Goal: Task Accomplishment & Management: Complete application form

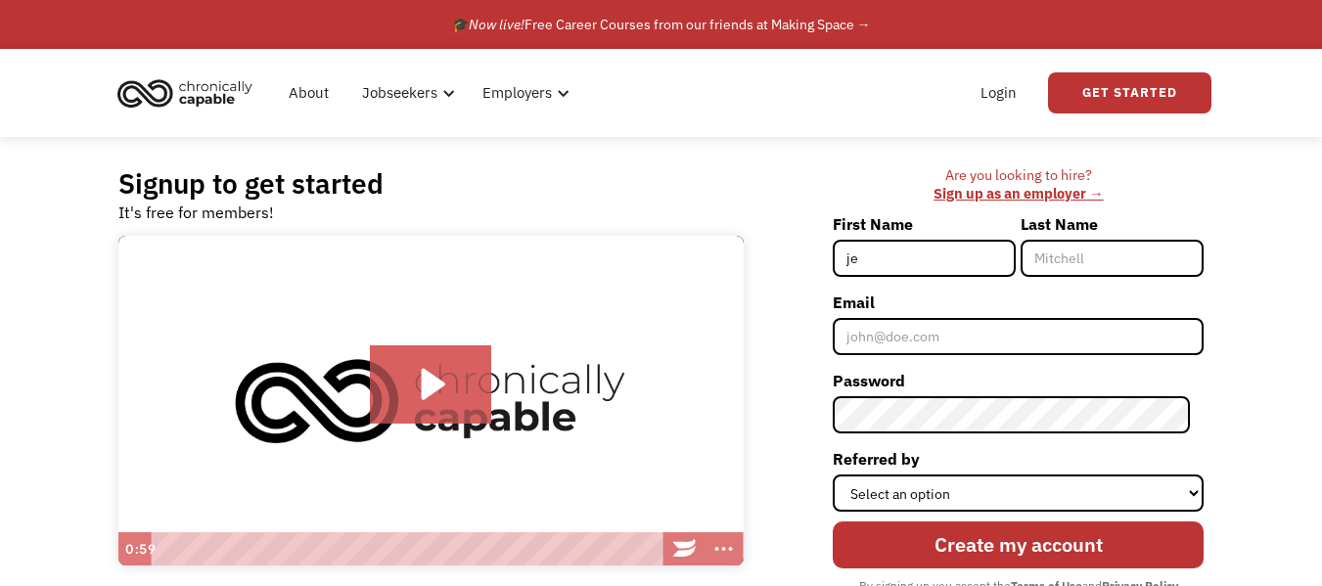
type input "[PERSON_NAME]"
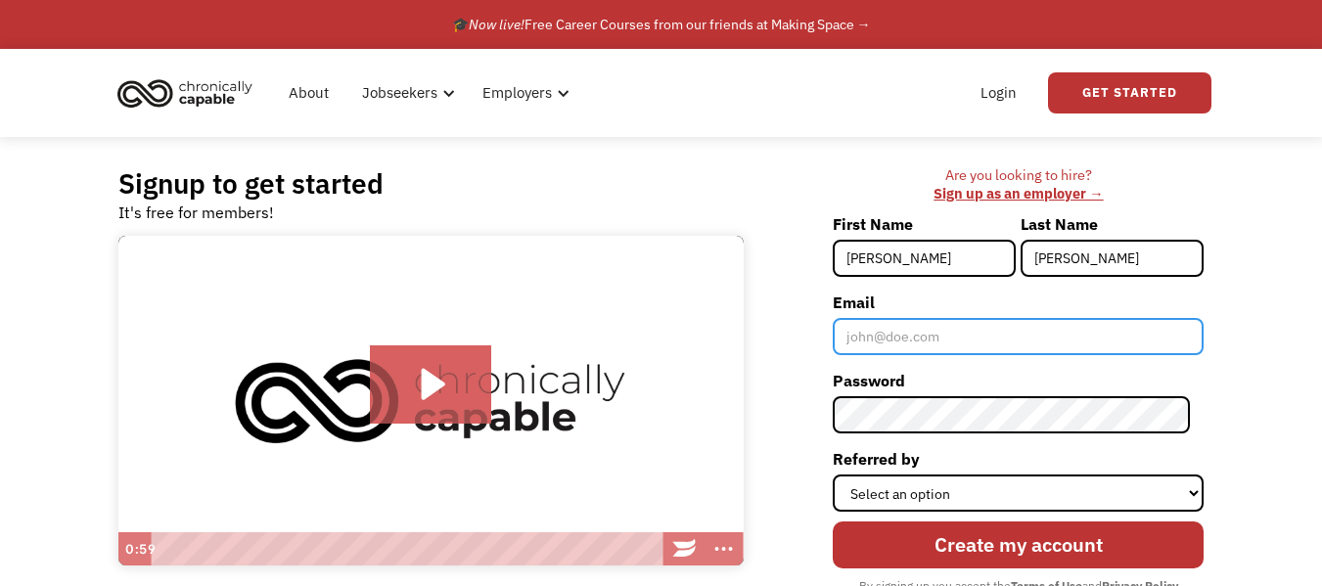
click at [896, 344] on input "Email" at bounding box center [1018, 336] width 371 height 37
type input "[EMAIL_ADDRESS][DOMAIN_NAME]"
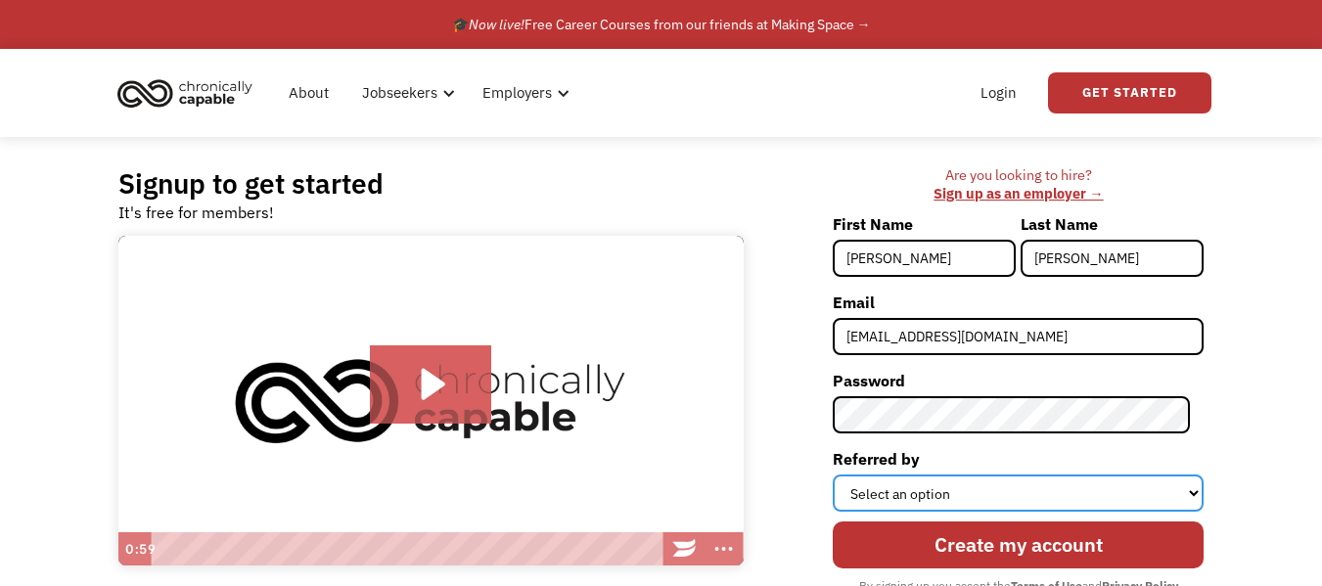
click at [1194, 497] on select "Select an option Instagram Facebook Twitter Search Engine News Article Word of …" at bounding box center [1018, 493] width 371 height 37
click at [921, 498] on select "Select an option Instagram Facebook Twitter Search Engine News Article Word of …" at bounding box center [1018, 493] width 371 height 37
click at [1189, 501] on select "Select an option Instagram Facebook Twitter Search Engine News Article Word of …" at bounding box center [1018, 493] width 371 height 37
select select "Other"
click at [847, 475] on select "Select an option Instagram Facebook Twitter Search Engine News Article Word of …" at bounding box center [1018, 493] width 371 height 37
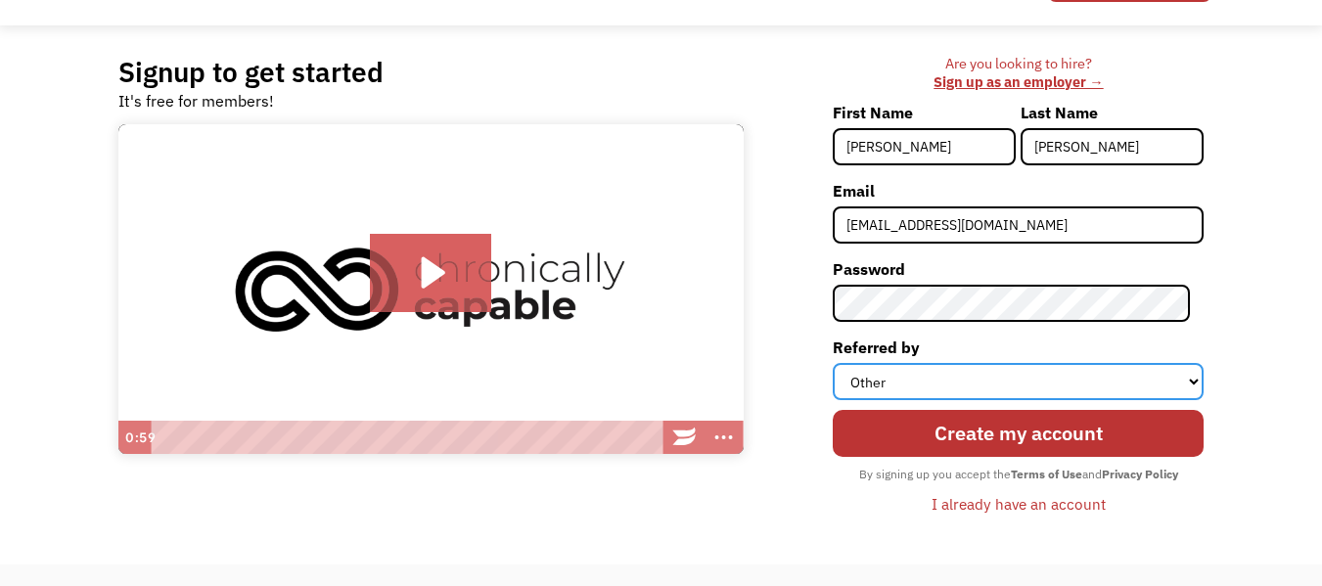
scroll to position [123, 0]
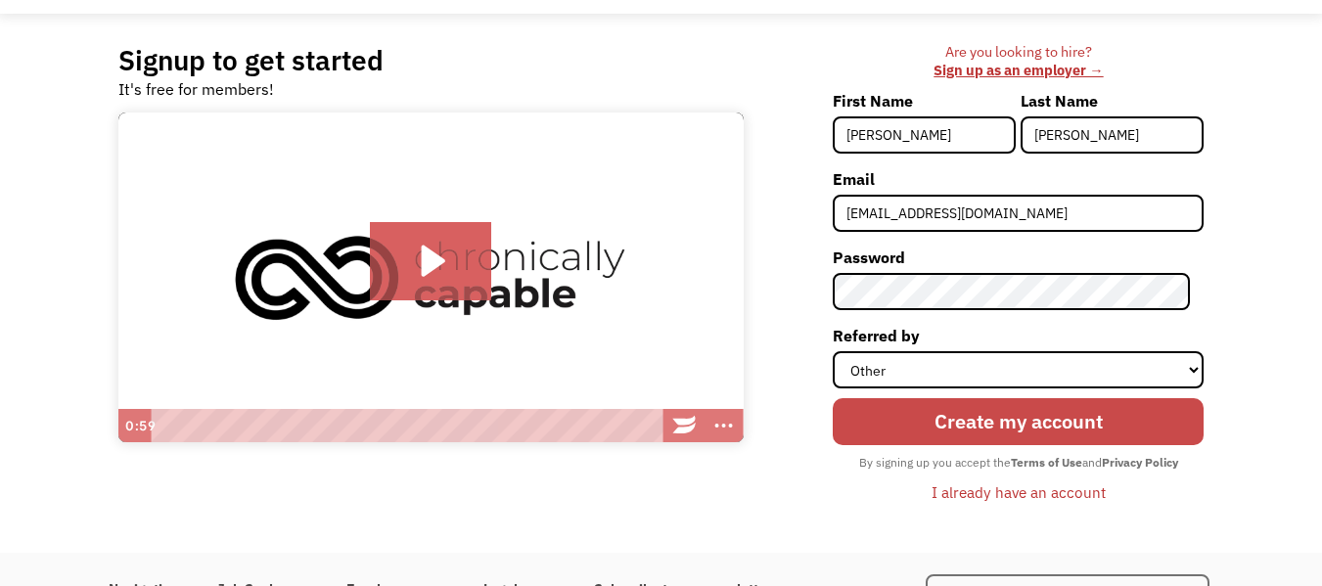
click at [1100, 429] on input "Create my account" at bounding box center [1018, 421] width 371 height 47
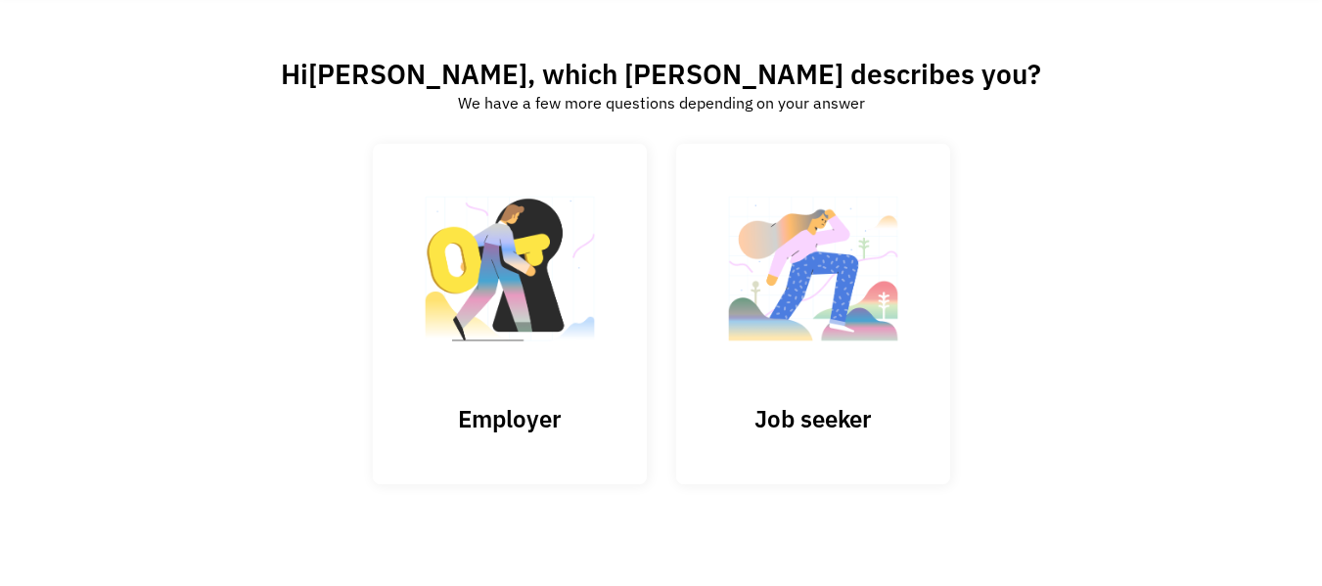
scroll to position [94, 0]
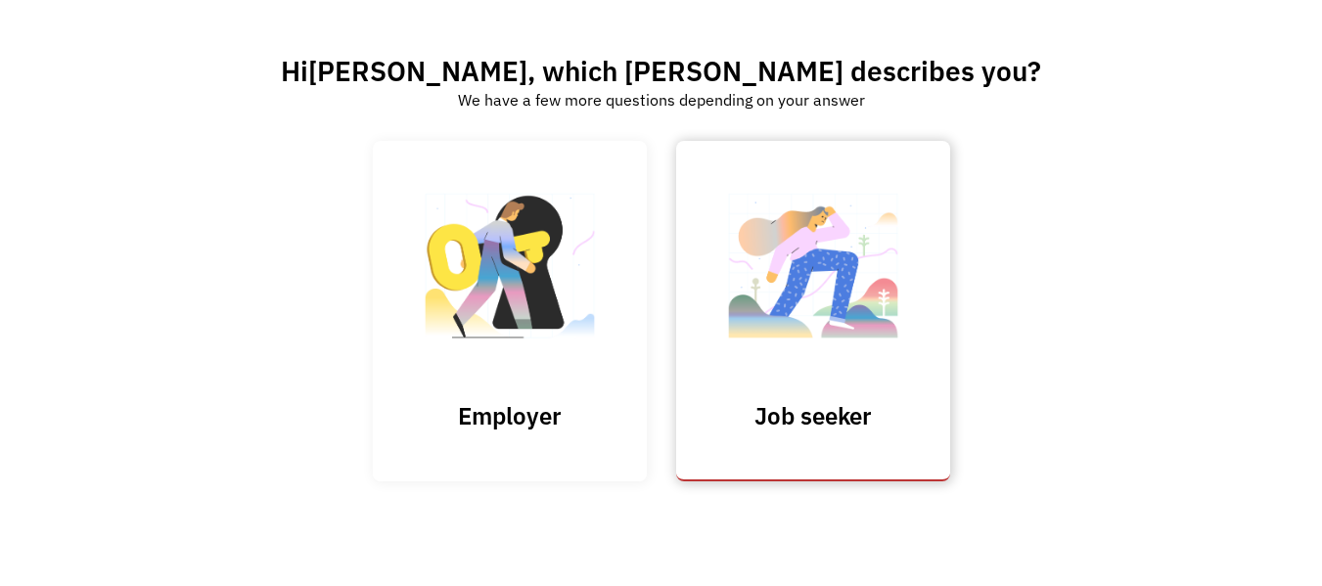
click at [813, 304] on img at bounding box center [814, 275] width 196 height 191
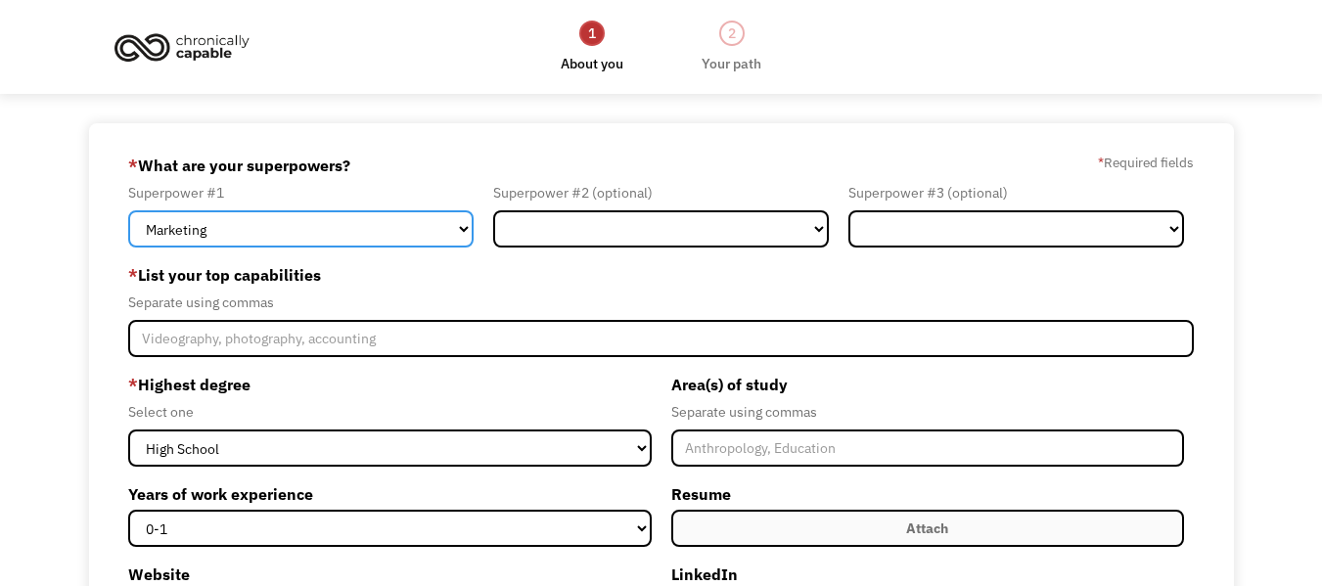
click at [467, 233] on select "Marketing Human Resources Finance Technology Operations Sales Industrial & Manu…" at bounding box center [301, 228] width 346 height 37
select select "Healthcare"
click at [128, 210] on select "Marketing Human Resources Finance Technology Operations Sales Industrial & Manu…" at bounding box center [301, 228] width 346 height 37
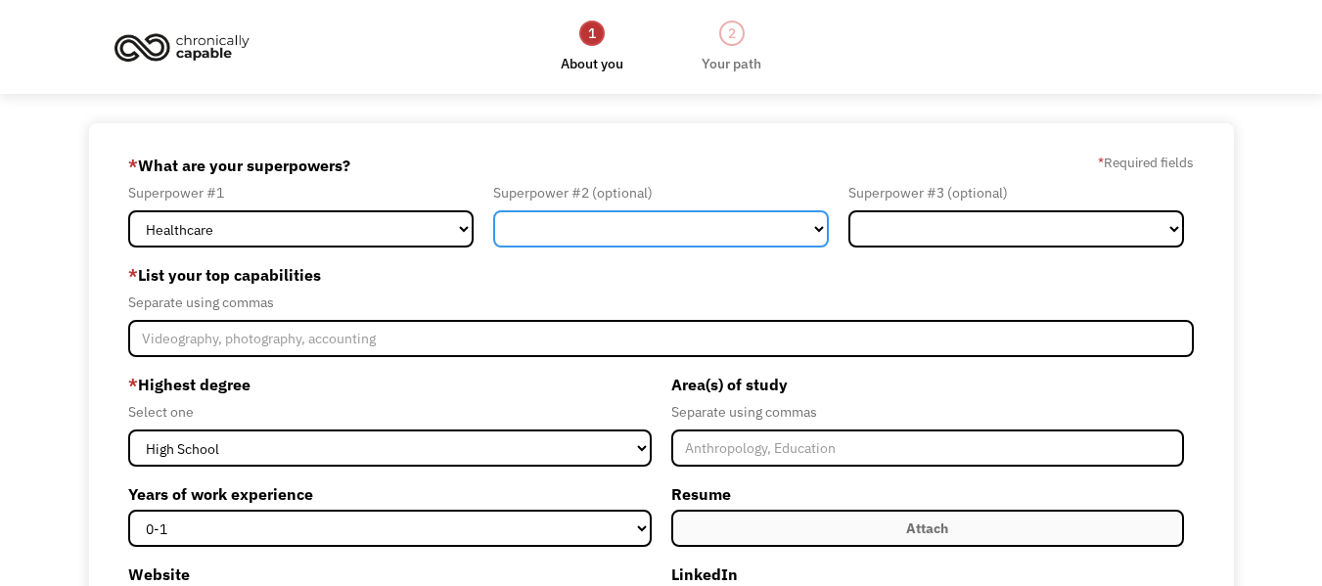
click at [822, 232] on select "Marketing Human Resources Finance Technology Operations Sales Industrial & Manu…" at bounding box center [661, 228] width 336 height 37
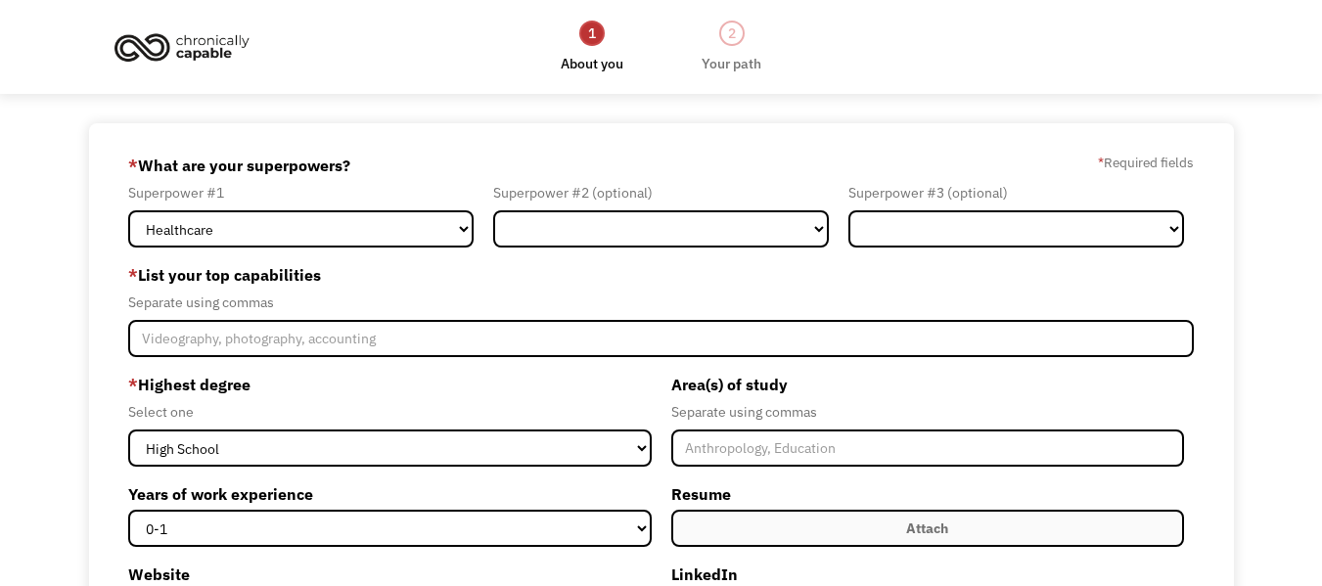
click at [1204, 165] on div "68ea83ad7cc807f0d7b857f9 john1chloe1@gmail.com Jennifer Drake Other * What are …" at bounding box center [661, 521] width 1145 height 796
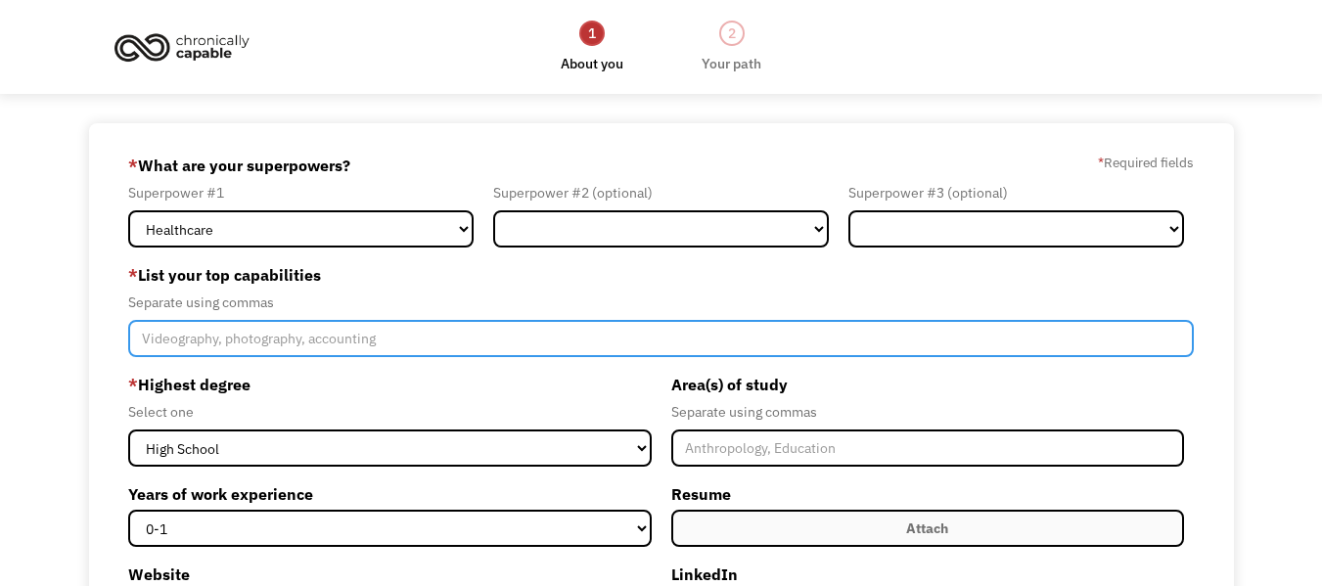
click at [148, 341] on input "Member-Create-Step1" at bounding box center [661, 338] width 1066 height 37
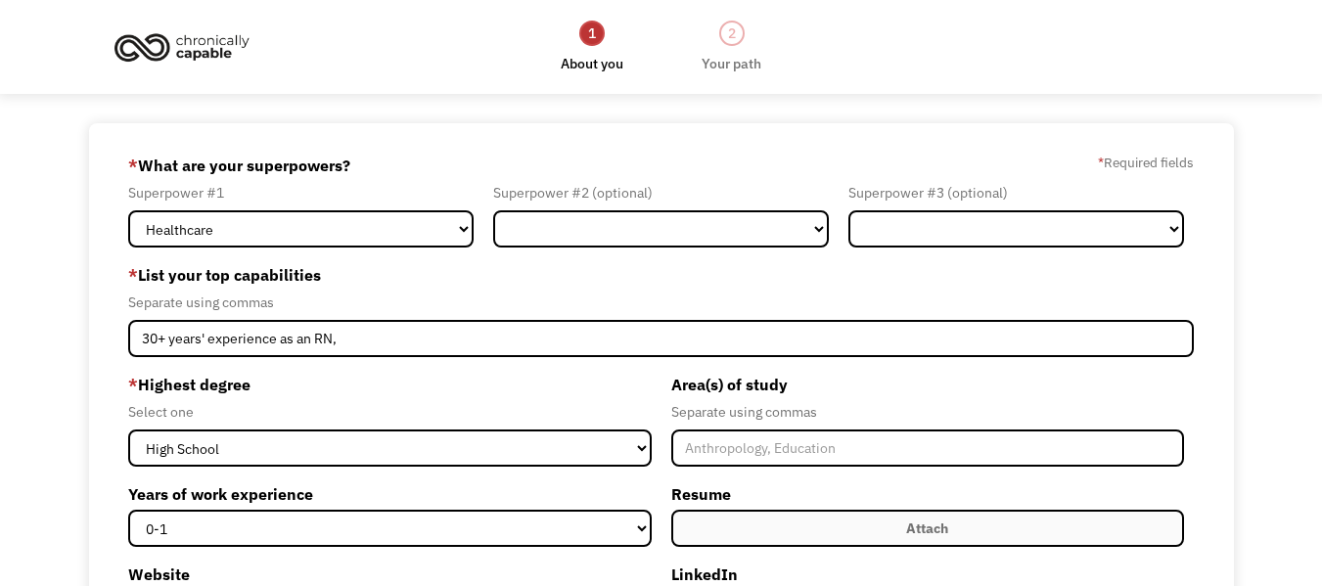
click at [1010, 317] on div "* List your top capabilities Separate using commas 30+ years' experience as an …" at bounding box center [661, 308] width 1066 height 98
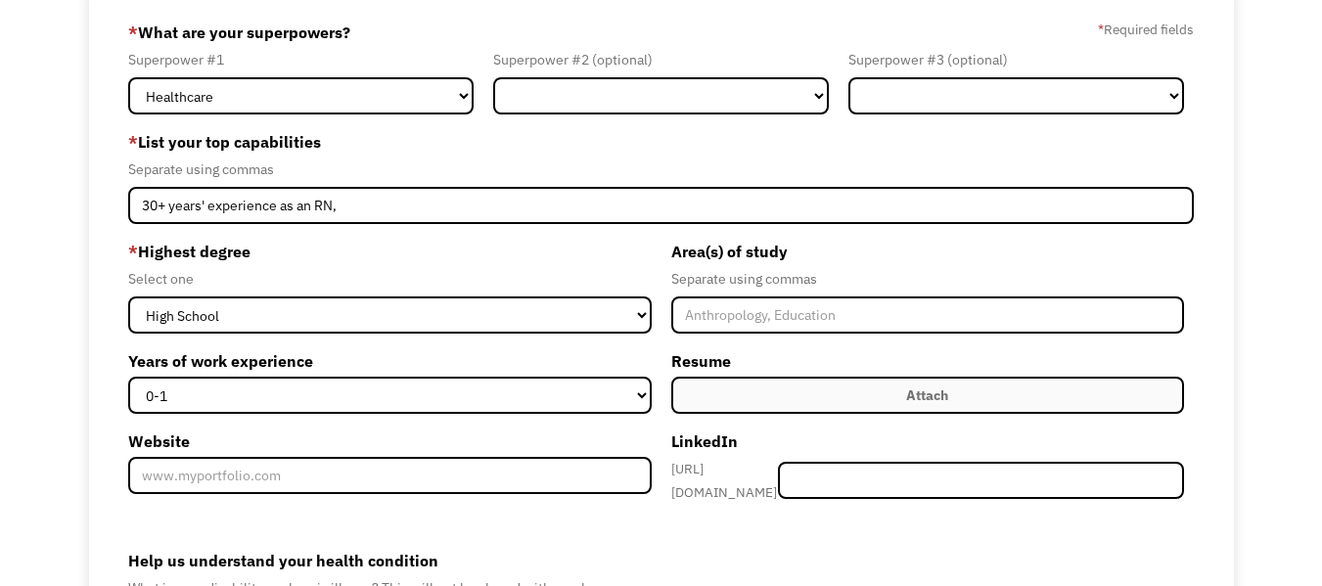
scroll to position [128, 0]
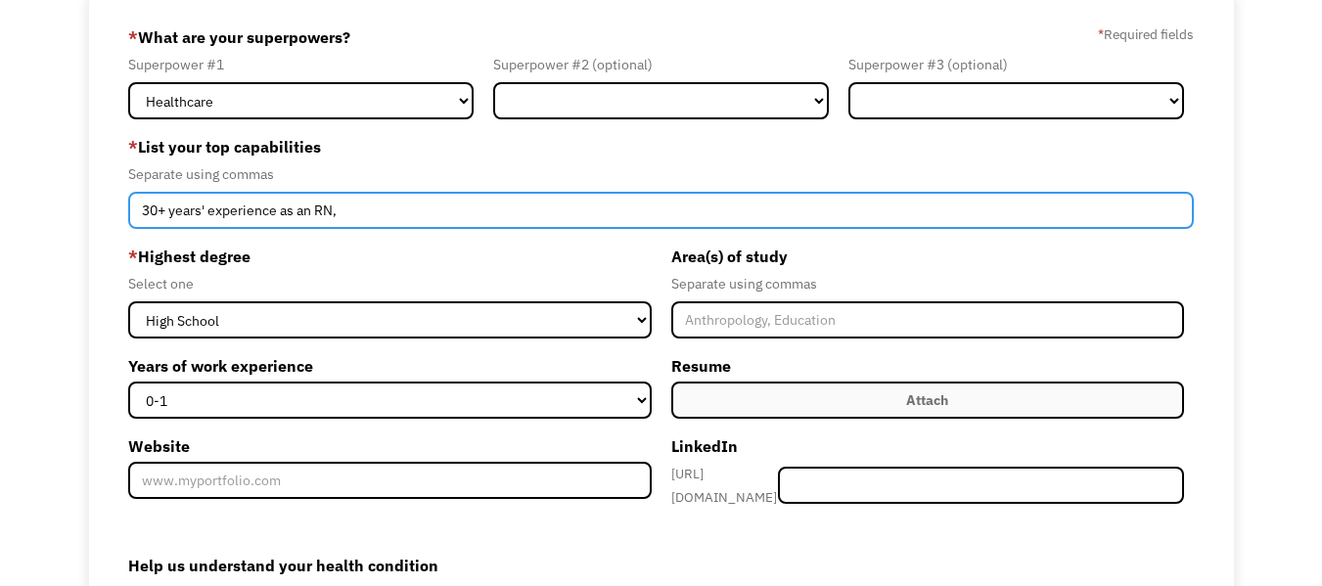
click at [378, 216] on input "30+ years' experience as an RN," at bounding box center [661, 210] width 1066 height 37
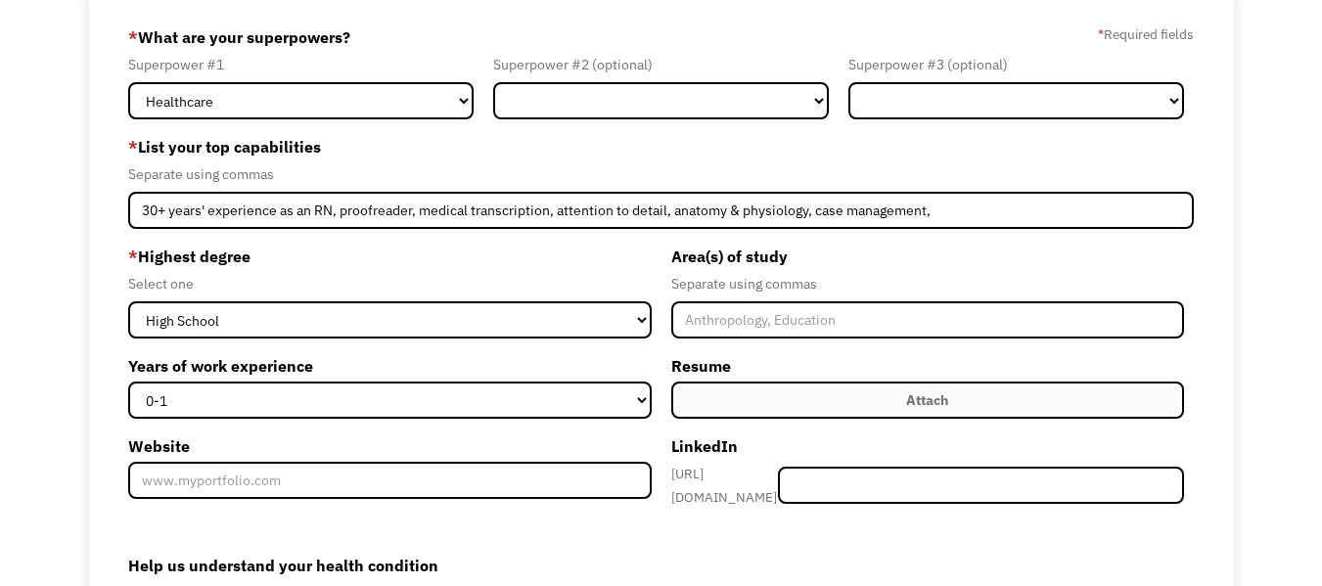
click at [1089, 404] on label "Attach" at bounding box center [927, 400] width 513 height 37
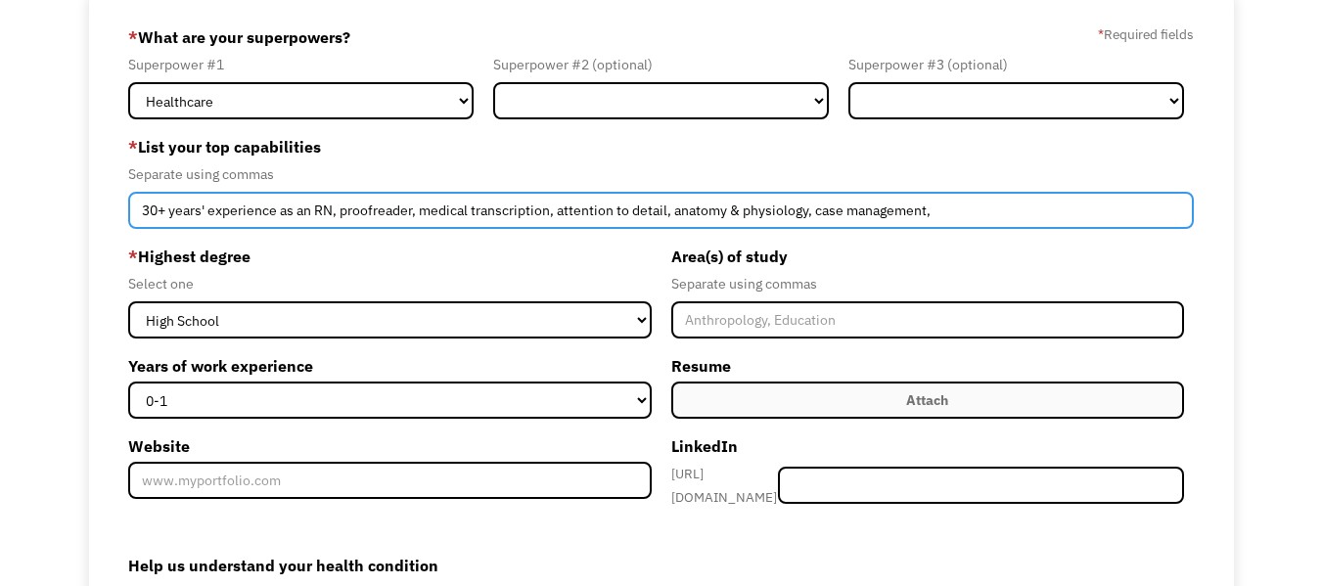
click at [960, 215] on input "30+ years' experience as an RN, proofreader, medical transcription, attention t…" at bounding box center [661, 210] width 1066 height 37
type input "30+ years' experience as an RN, proofreader, medical transcription, attention t…"
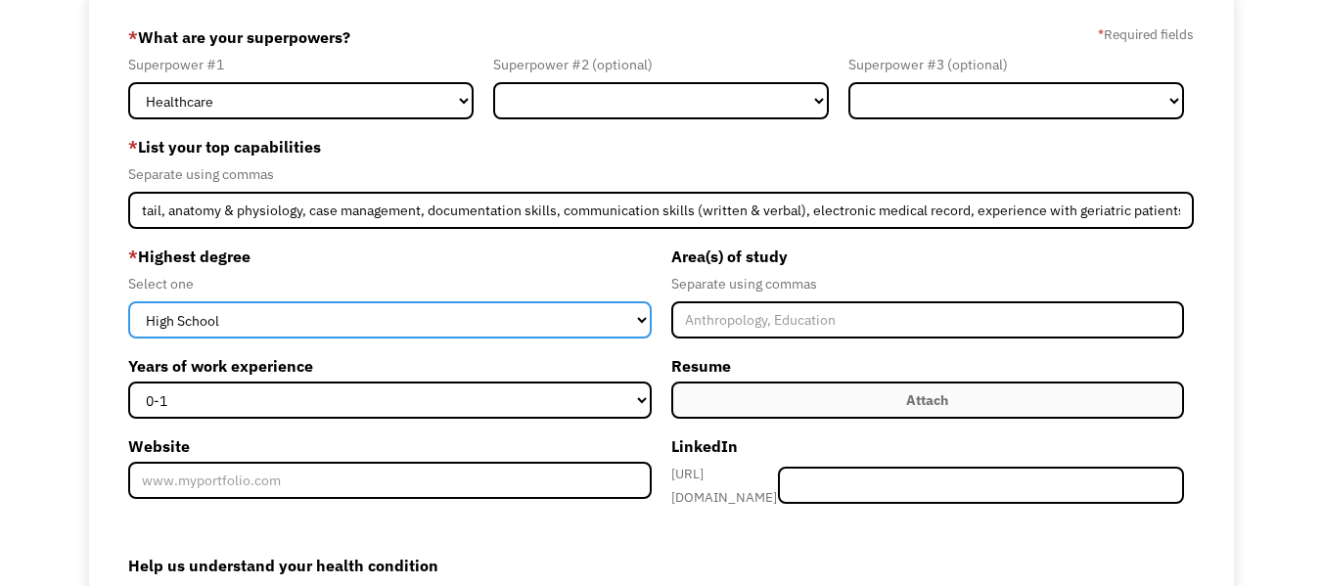
click at [644, 323] on select "High School Associates Bachelors Master's PhD" at bounding box center [389, 319] width 523 height 37
select select "bachelors"
click at [128, 301] on select "High School Associates Bachelors Master's PhD" at bounding box center [389, 319] width 523 height 37
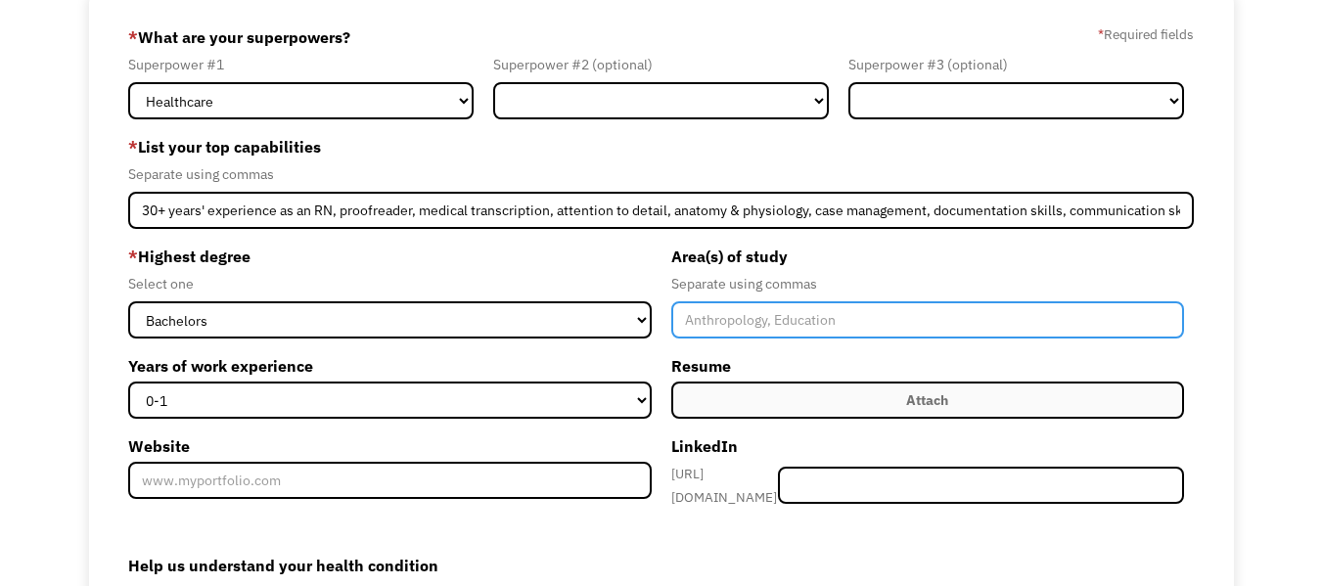
click at [707, 321] on input "Member-Create-Step1" at bounding box center [927, 319] width 513 height 37
type input "Nursing"
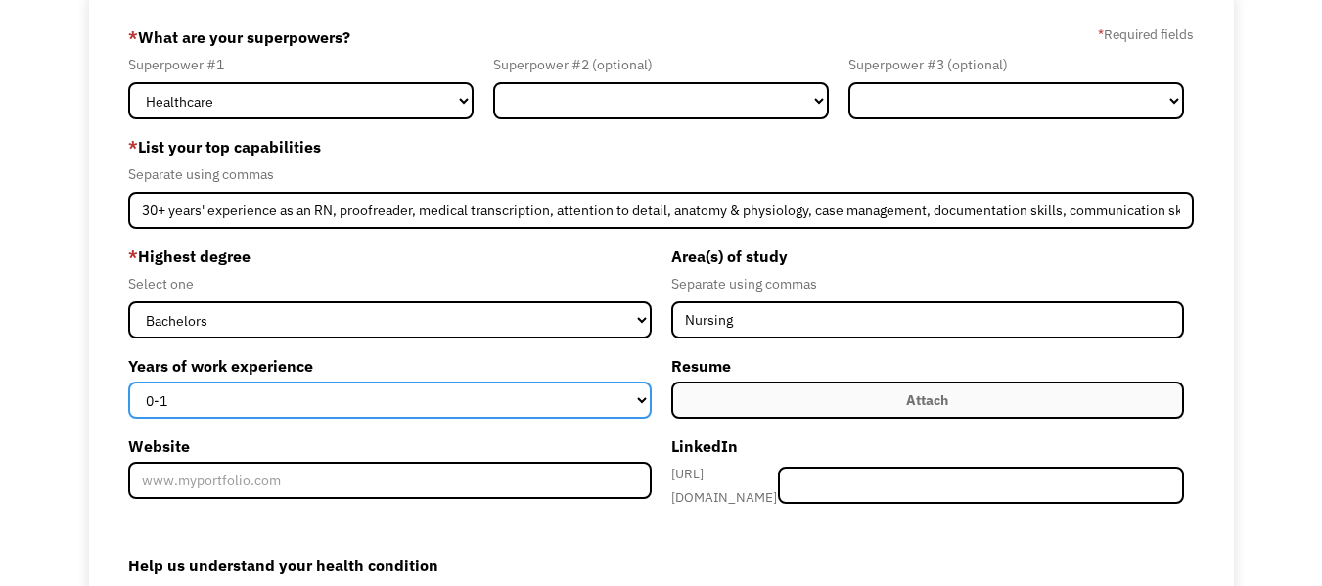
click at [559, 409] on select "0-1 2-4 5-10 11-15 15+" at bounding box center [389, 400] width 523 height 37
click at [128, 382] on select "0-1 2-4 5-10 11-15 15+" at bounding box center [389, 400] width 523 height 37
click at [633, 403] on select "0-1 2-4 5-10 11-15 15+" at bounding box center [389, 400] width 523 height 37
select select "15+"
click at [128, 382] on select "0-1 2-4 5-10 11-15 15+" at bounding box center [389, 400] width 523 height 37
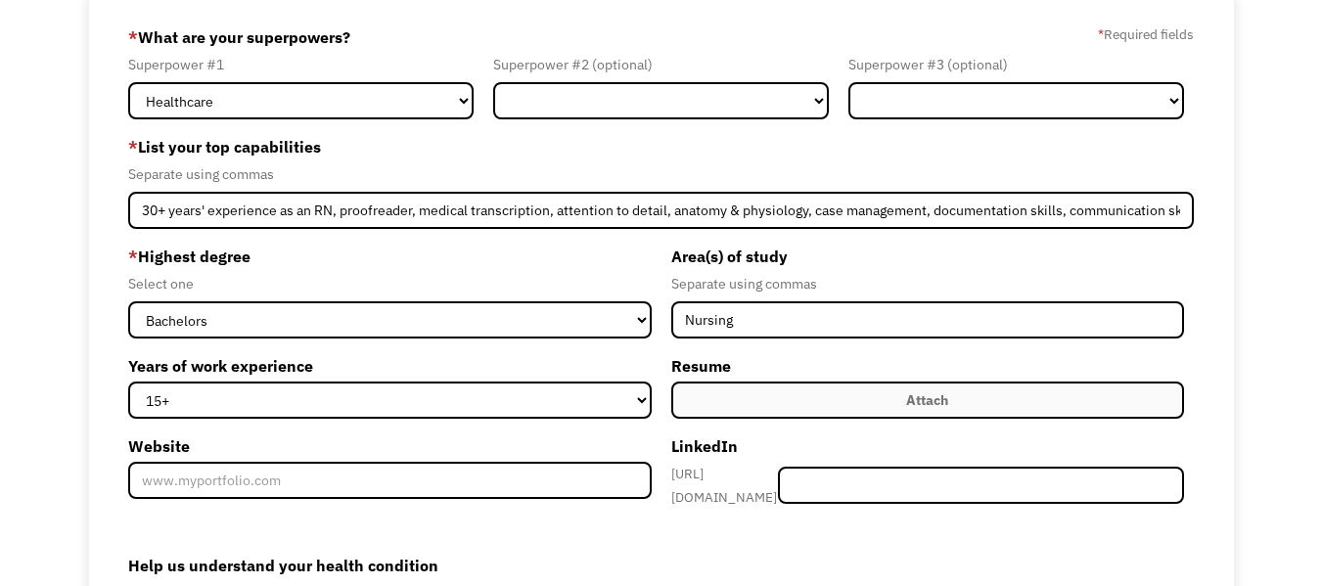
click at [919, 396] on div "Attach" at bounding box center [927, 400] width 42 height 23
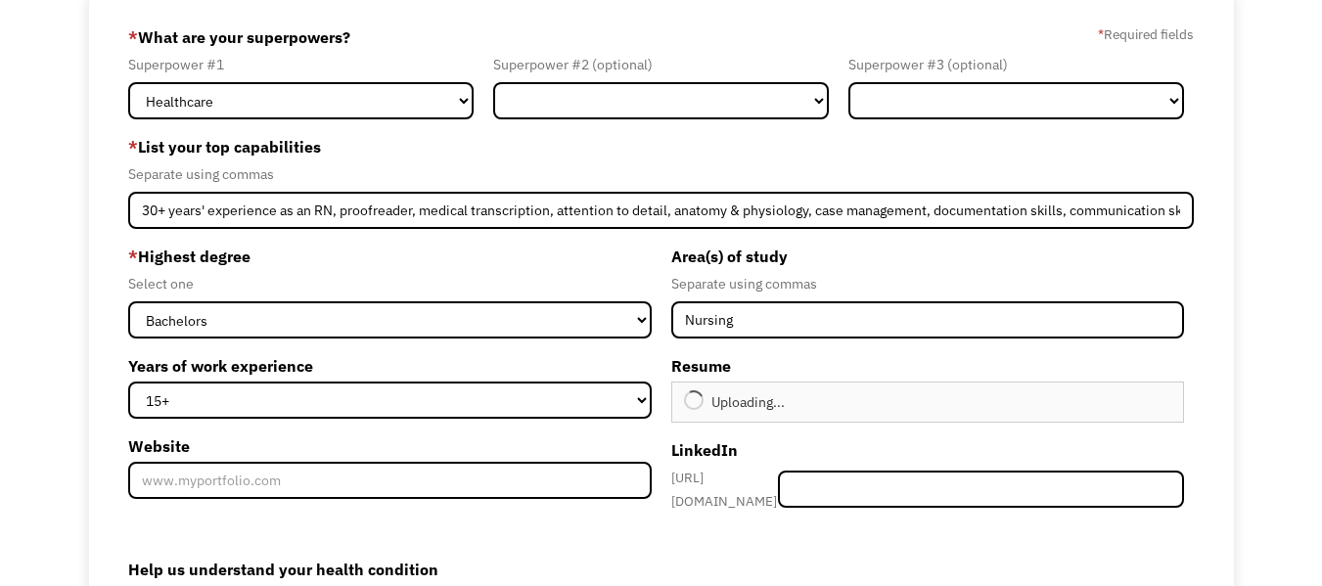
type input "Continue"
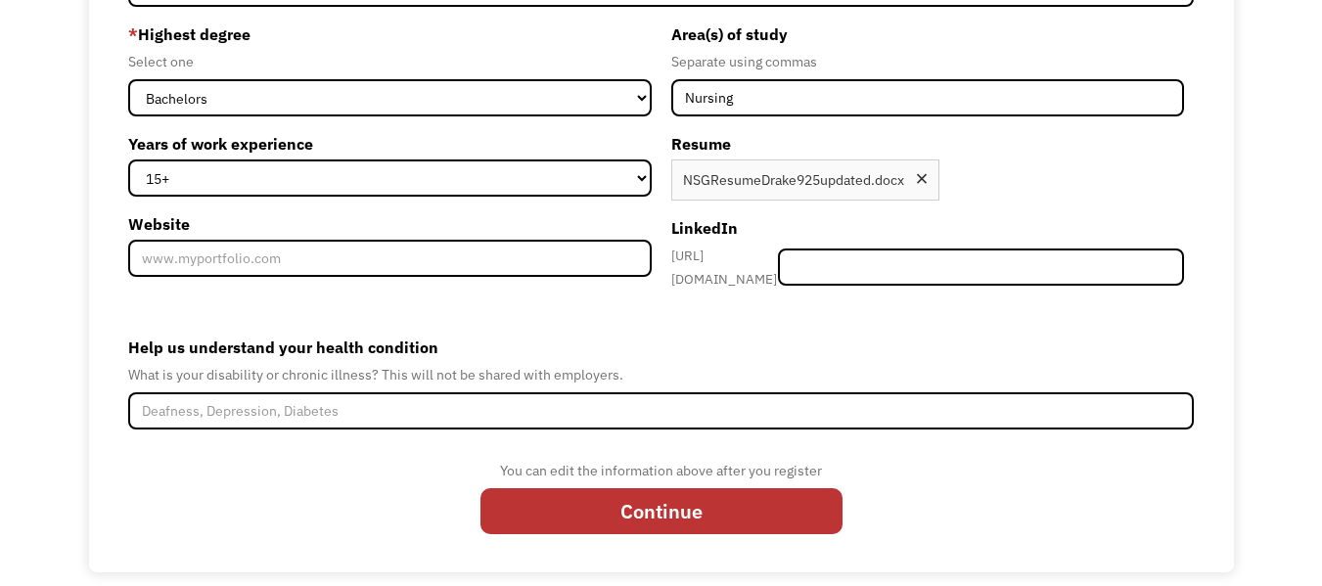
scroll to position [356, 0]
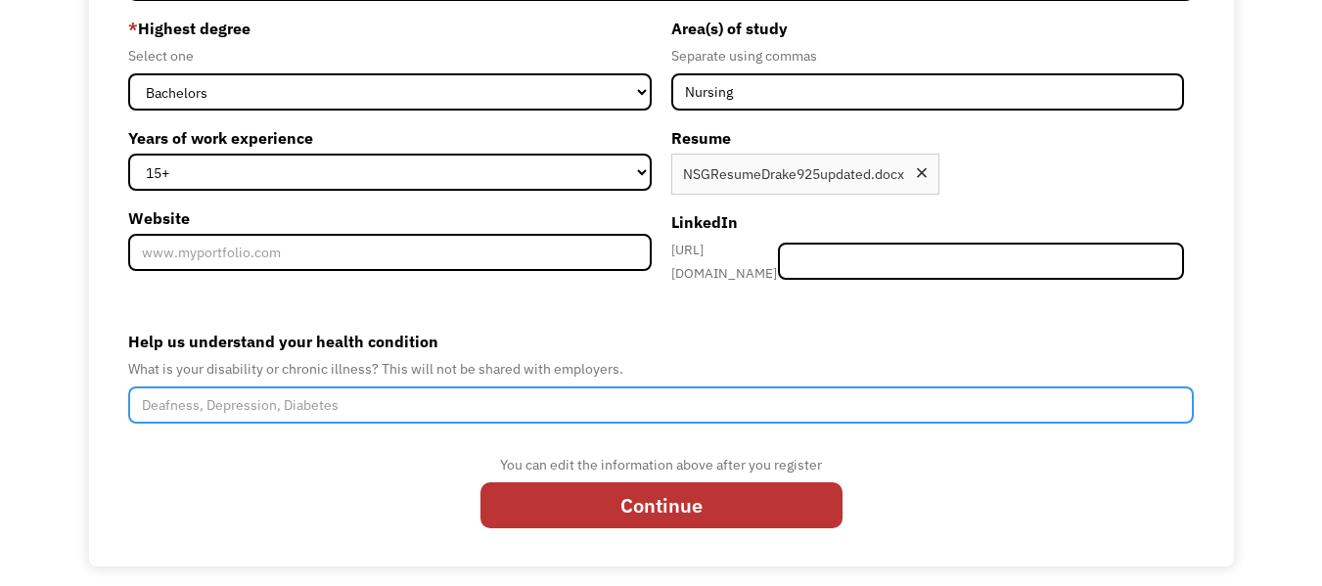
click at [148, 394] on input "Help us understand your health condition" at bounding box center [661, 405] width 1066 height 37
type input "D"
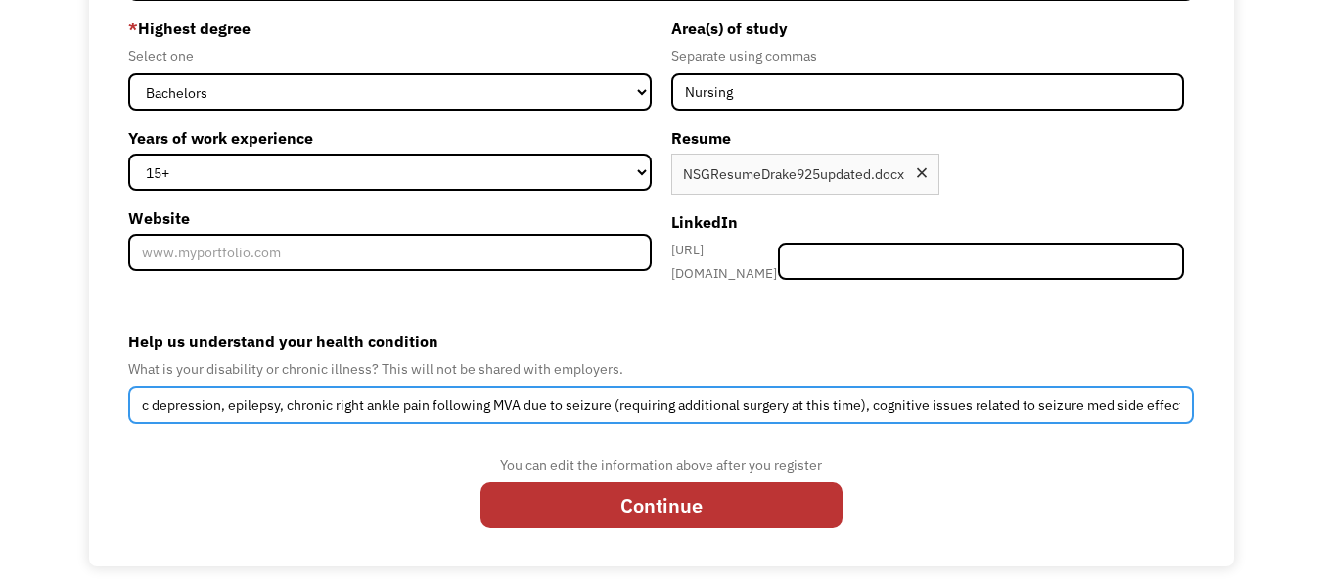
scroll to position [0, 44]
type input "Chronic depression, epilepsy, chronic right ankle pain following MVA due to sei…"
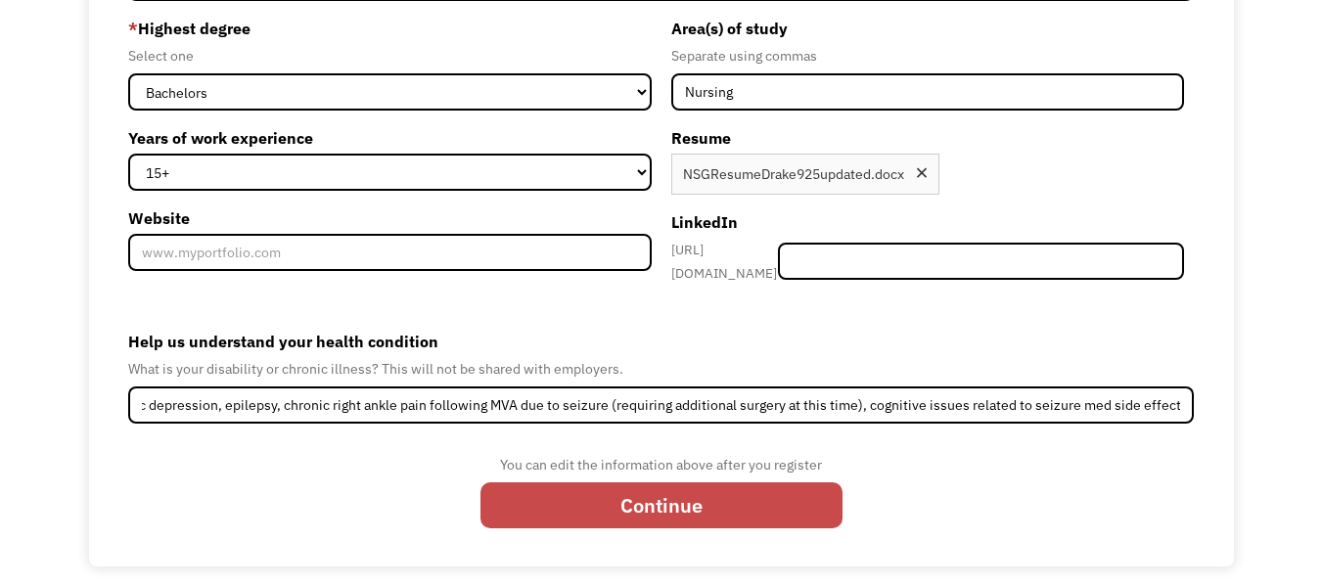
click at [789, 494] on input "Continue" at bounding box center [662, 506] width 362 height 47
type input "Please wait..."
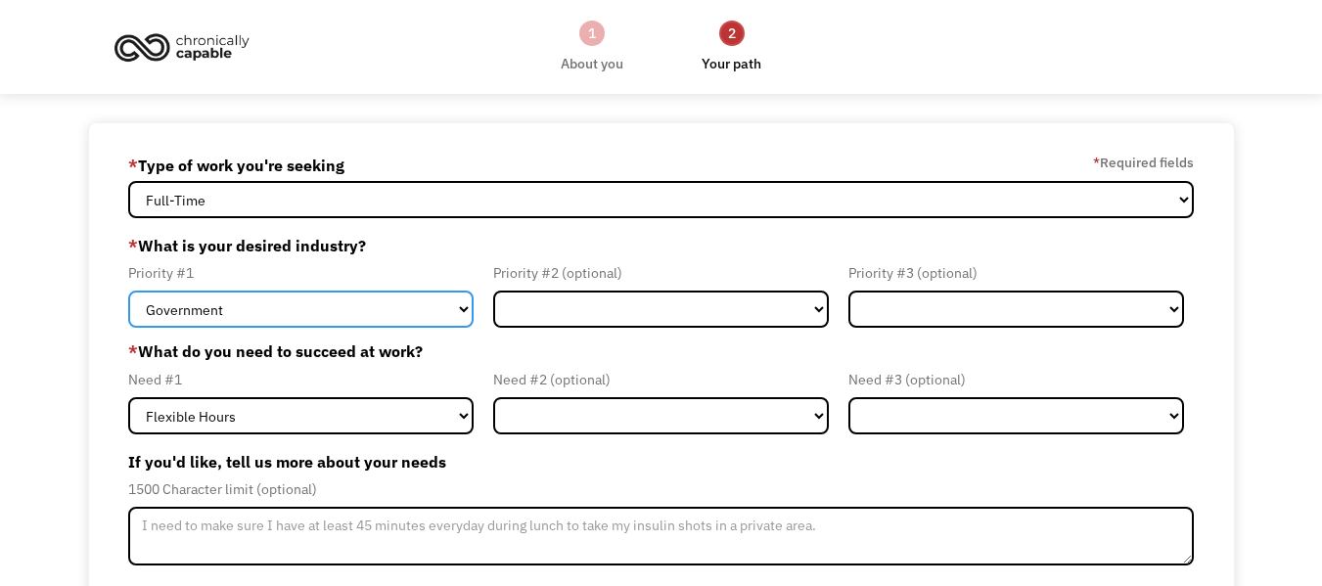
click at [457, 313] on select "Government Finance & Insurance Health & Social Care Tech & Engineering Creative…" at bounding box center [301, 309] width 346 height 37
select select "Health & Social Care"
click at [128, 291] on select "Government Finance & Insurance Health & Social Care Tech & Engineering Creative…" at bounding box center [301, 309] width 346 height 37
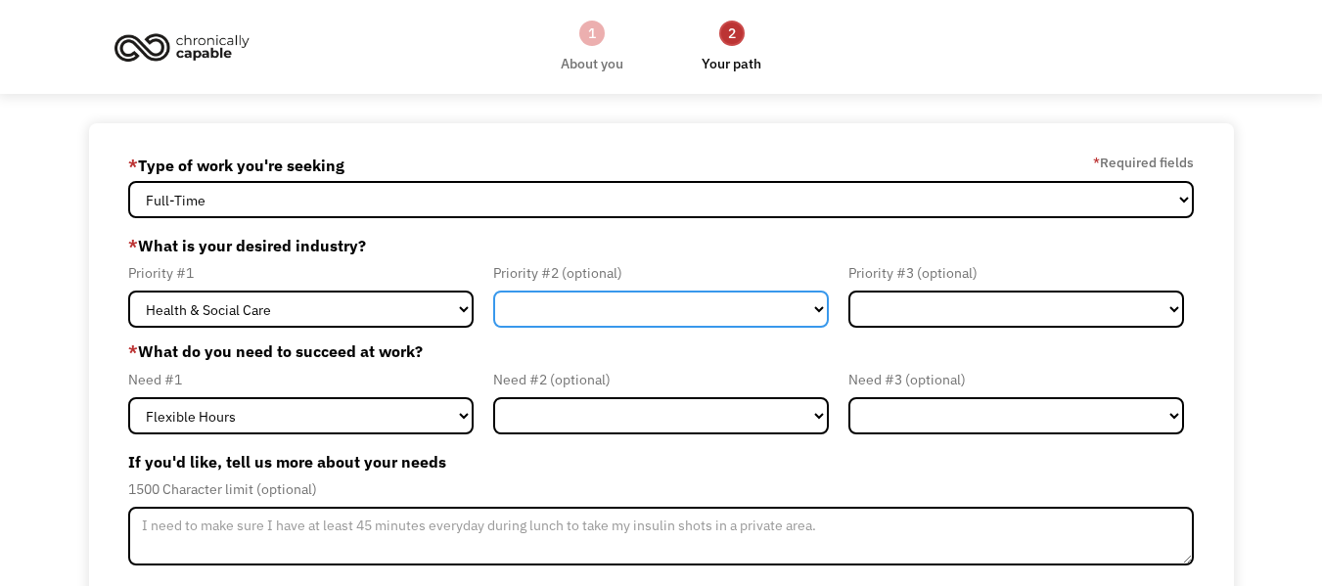
click at [815, 310] on select "Government Finance & Insurance Health & Social Care Tech & Engineering Creative…" at bounding box center [661, 309] width 336 height 37
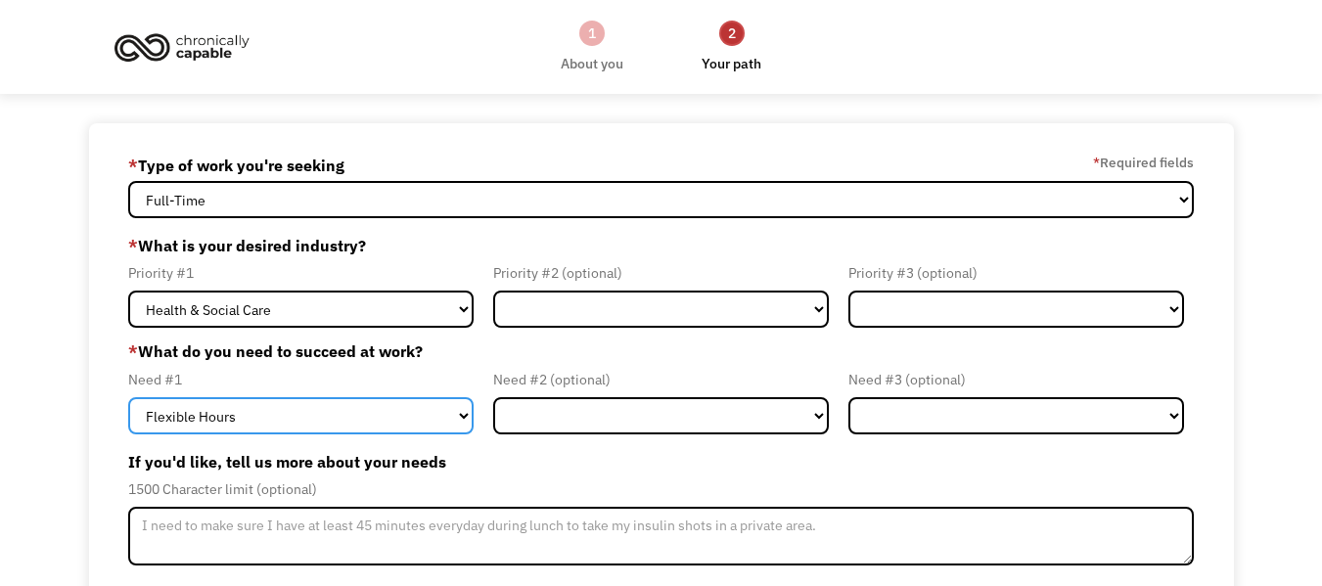
click at [464, 418] on select "Flexible Hours Remote Work Service Animal On-site Accommodations Visual Support…" at bounding box center [301, 415] width 346 height 37
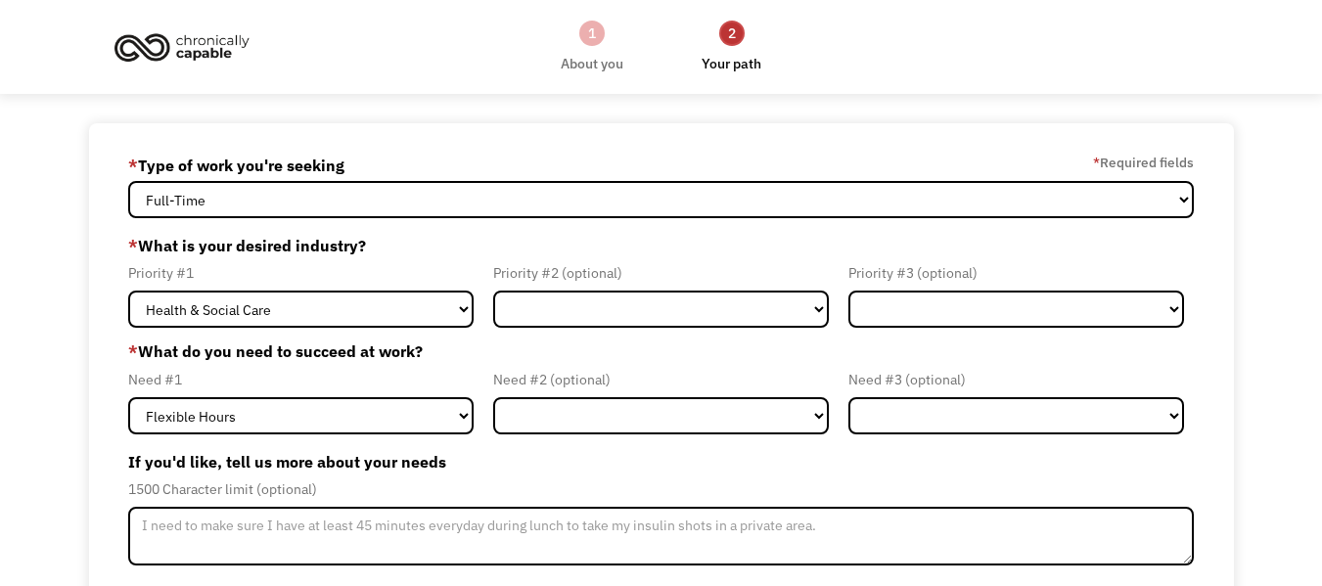
click at [536, 140] on div "68ea83ad7cc807f0d7b857f9 john1chloe1@gmail.com Jennifer Drake * Type of work yo…" at bounding box center [661, 481] width 1145 height 717
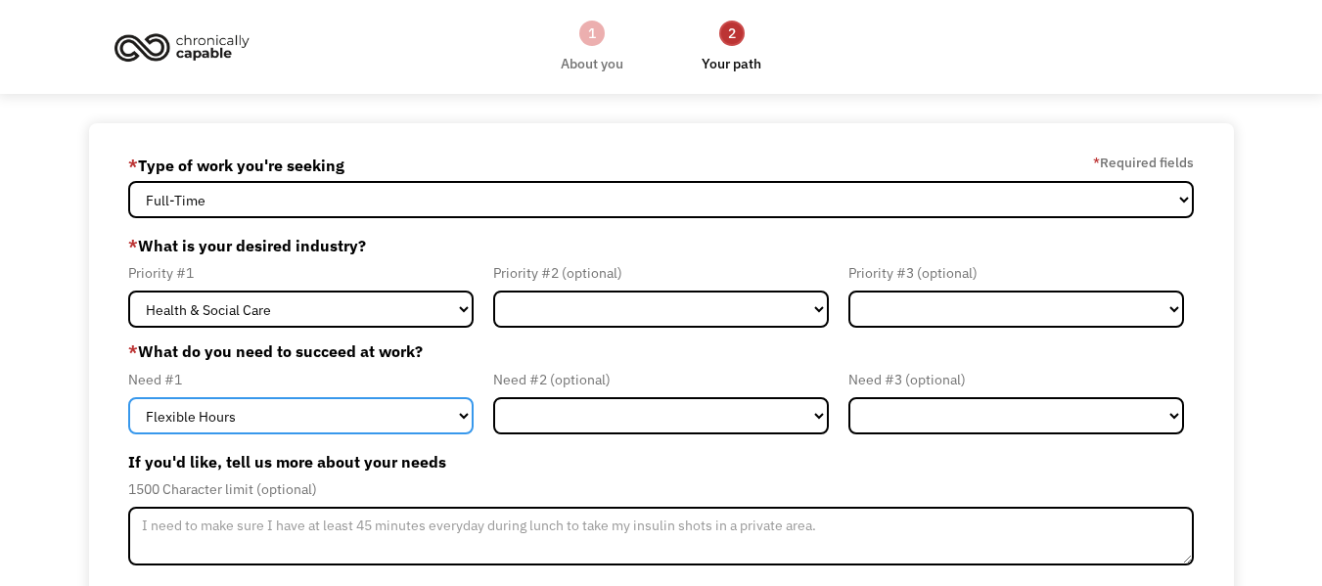
click at [466, 427] on select "Flexible Hours Remote Work Service Animal On-site Accommodations Visual Support…" at bounding box center [301, 415] width 346 height 37
select select "Remote Work"
click at [128, 397] on select "Flexible Hours Remote Work Service Animal On-site Accommodations Visual Support…" at bounding box center [301, 415] width 346 height 37
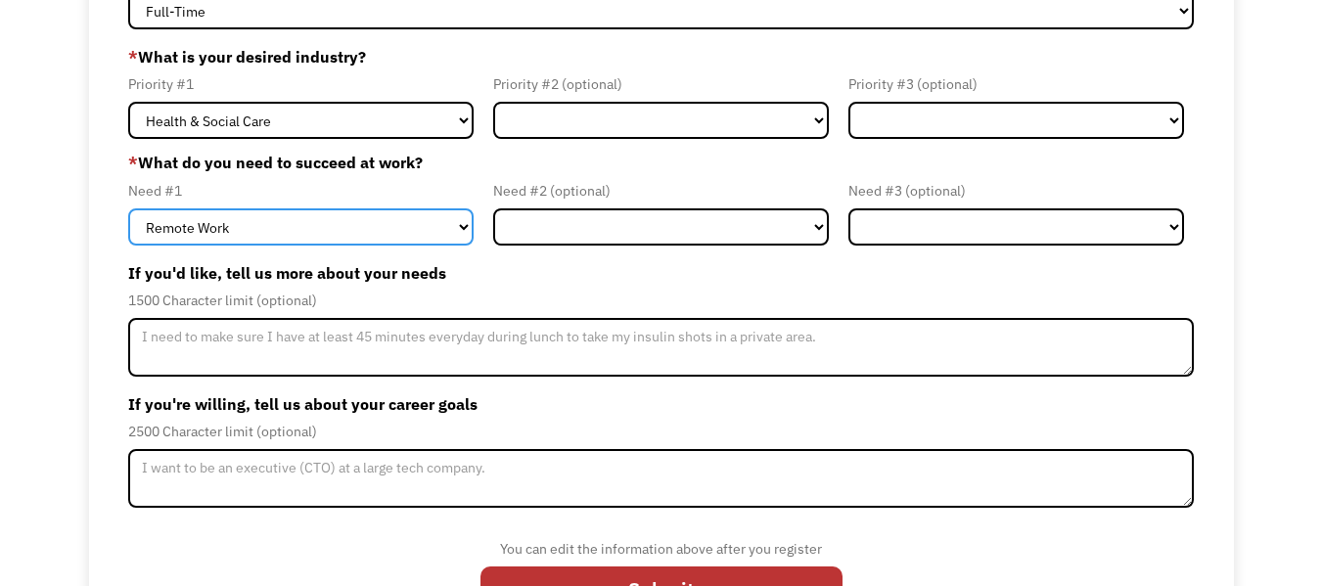
scroll to position [192, 0]
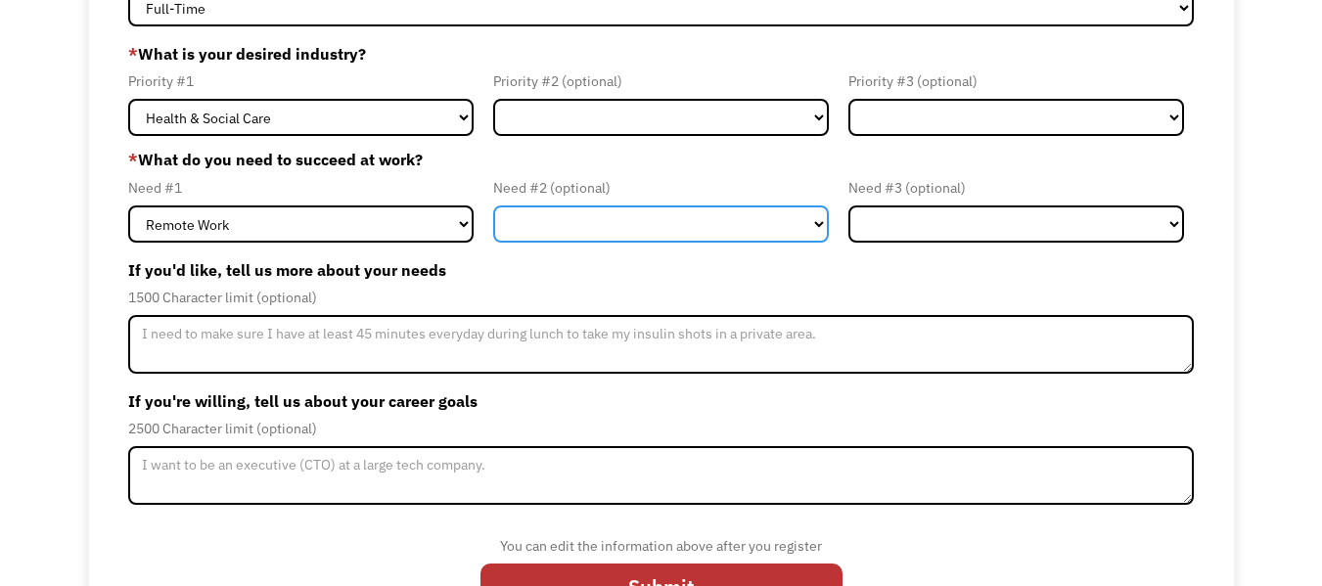
click at [810, 216] on select "Flexible Hours Remote Work Service Animal On-site Accommodations Visual Support…" at bounding box center [661, 224] width 336 height 37
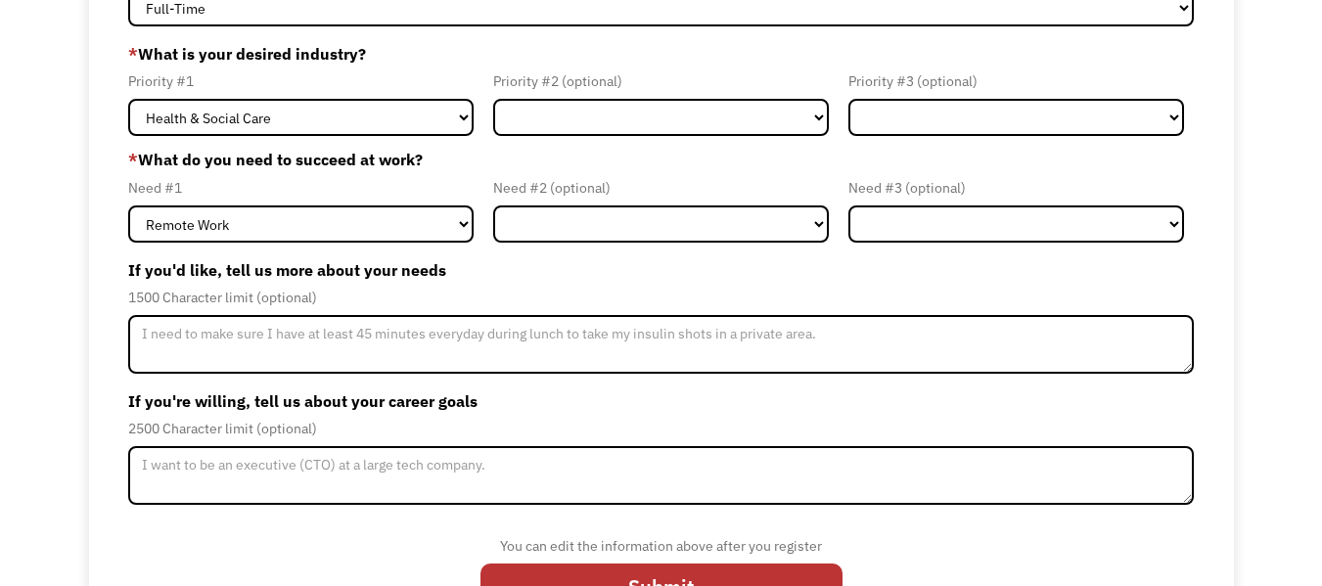
click at [1224, 274] on div "68ea83ad7cc807f0d7b857f9 john1chloe1@gmail.com Jennifer Drake * Type of work yo…" at bounding box center [661, 289] width 1145 height 717
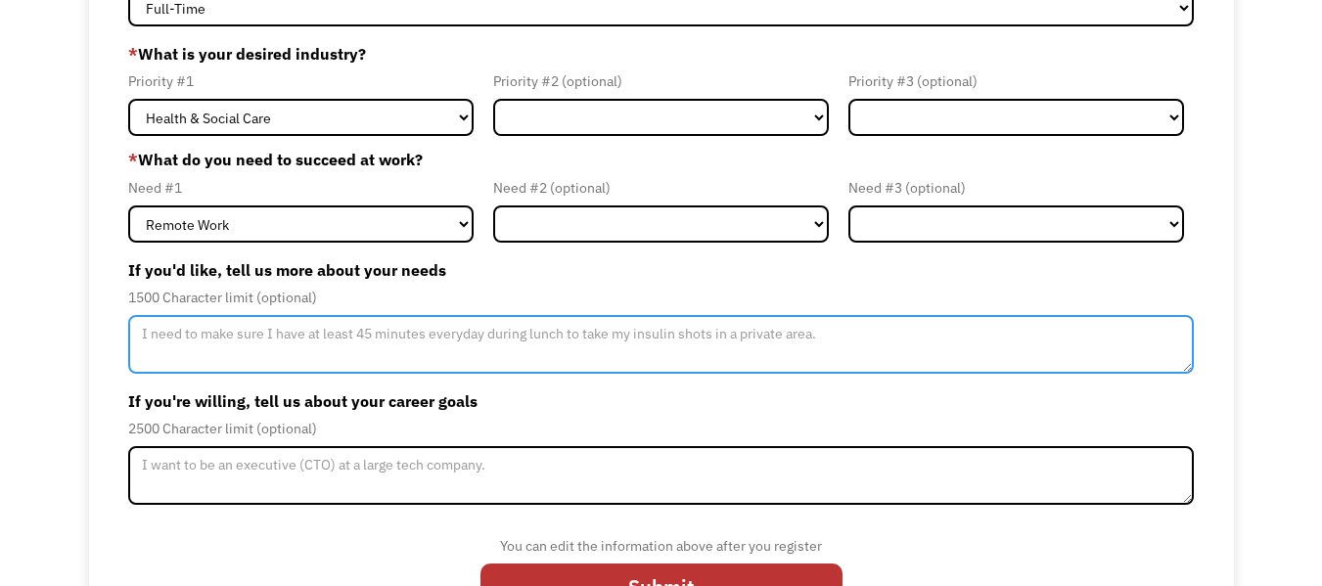
click at [151, 337] on textarea "Member-Update-Form-Step2" at bounding box center [661, 344] width 1066 height 59
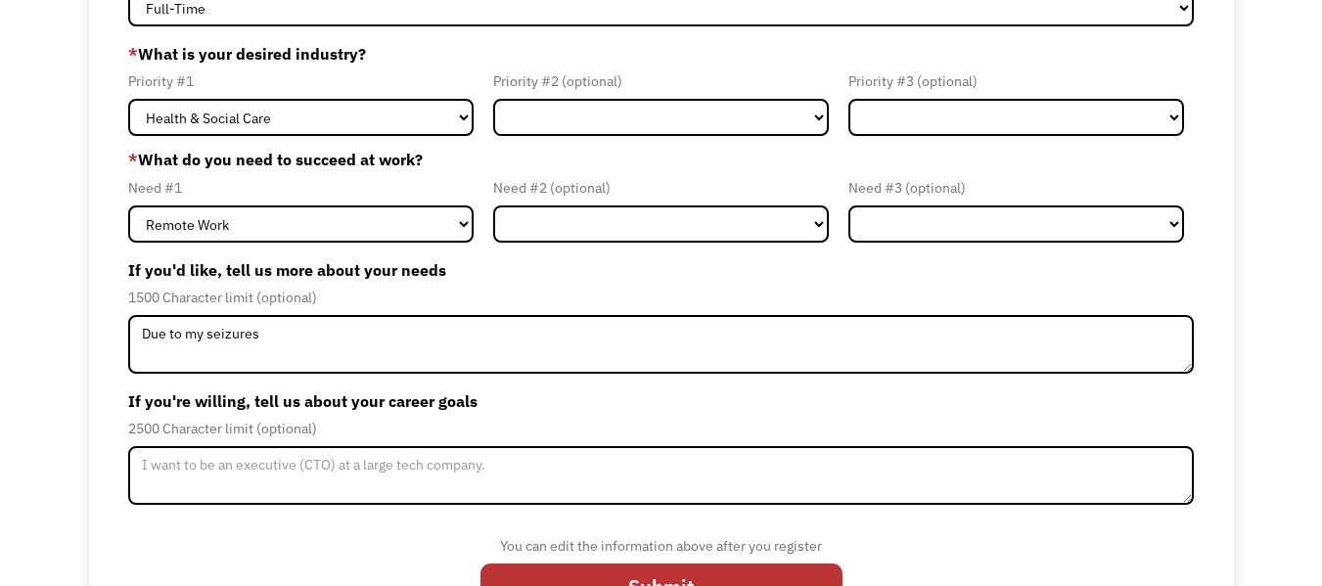
click at [651, 198] on div "Need #2 (optional)" at bounding box center [661, 187] width 336 height 23
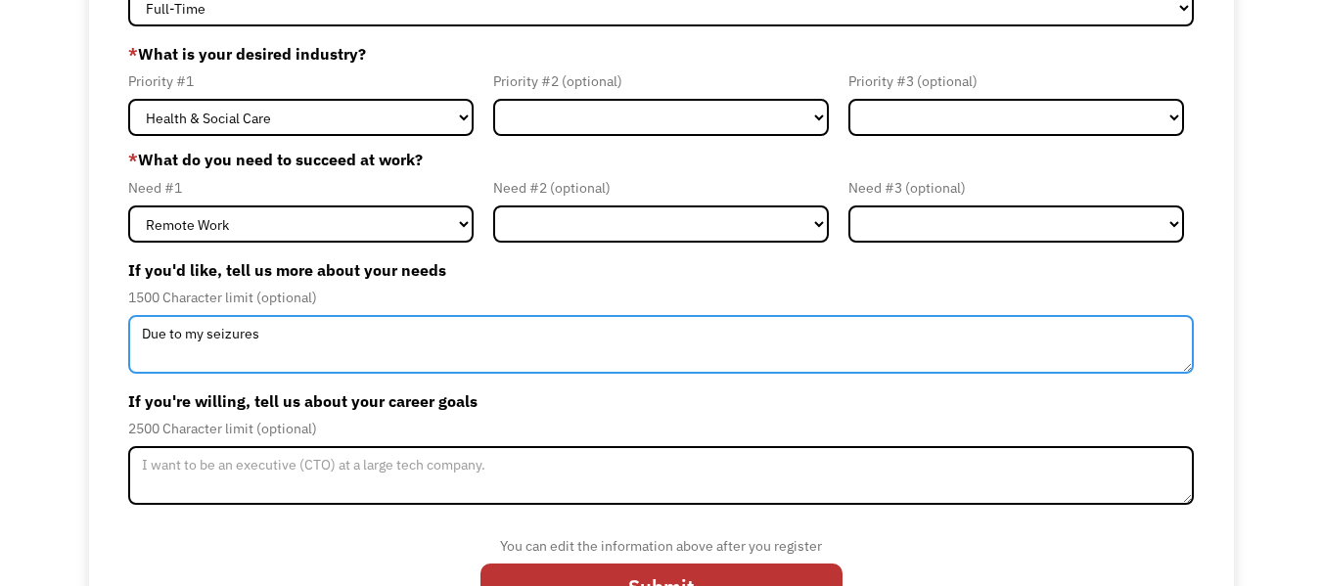
click at [300, 343] on textarea "Due to my seizures" at bounding box center [661, 344] width 1066 height 59
type textarea "Due to my seizures I must work from home. I have been trying to find remote wor…"
click at [418, 335] on textarea "Due to my seizures I must work from home. I have been trying to find remote wor…" at bounding box center [661, 344] width 1066 height 59
click at [403, 334] on textarea "Due to my seizures I must work from home. I have been trying to find remote wor…" at bounding box center [661, 344] width 1066 height 59
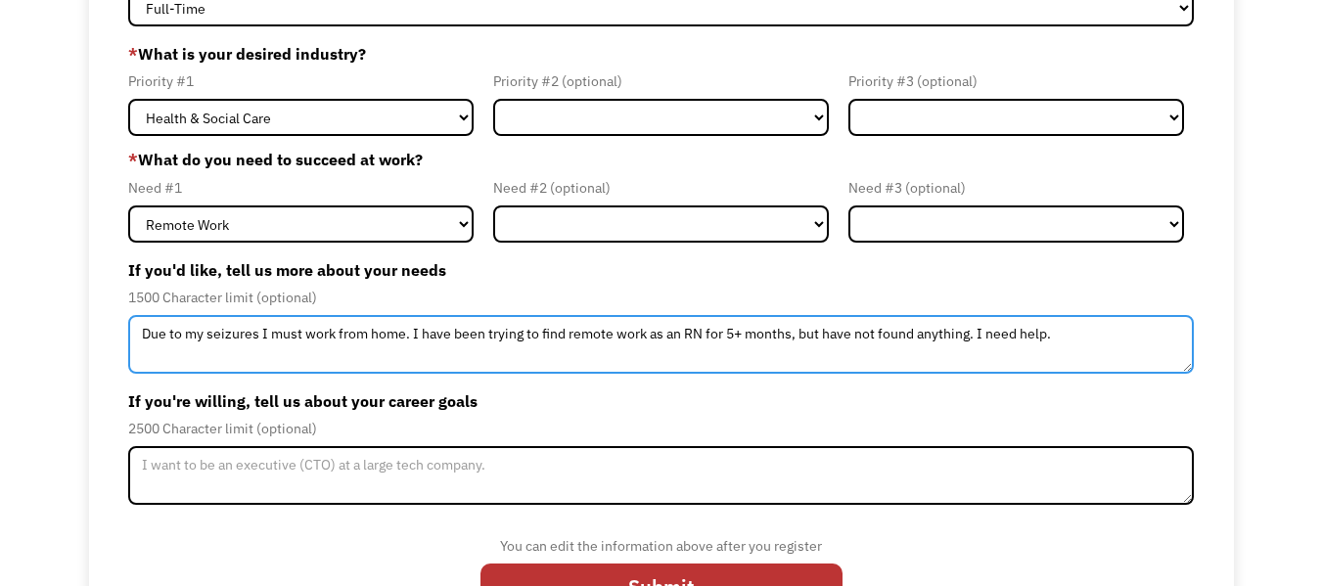
click at [423, 332] on textarea "Due to my seizures I must work from home. I have been trying to find remote wor…" at bounding box center [661, 344] width 1066 height 59
click at [415, 337] on textarea "Due to my seizures I must work from home. I have been trying to find remote wor…" at bounding box center [661, 344] width 1066 height 59
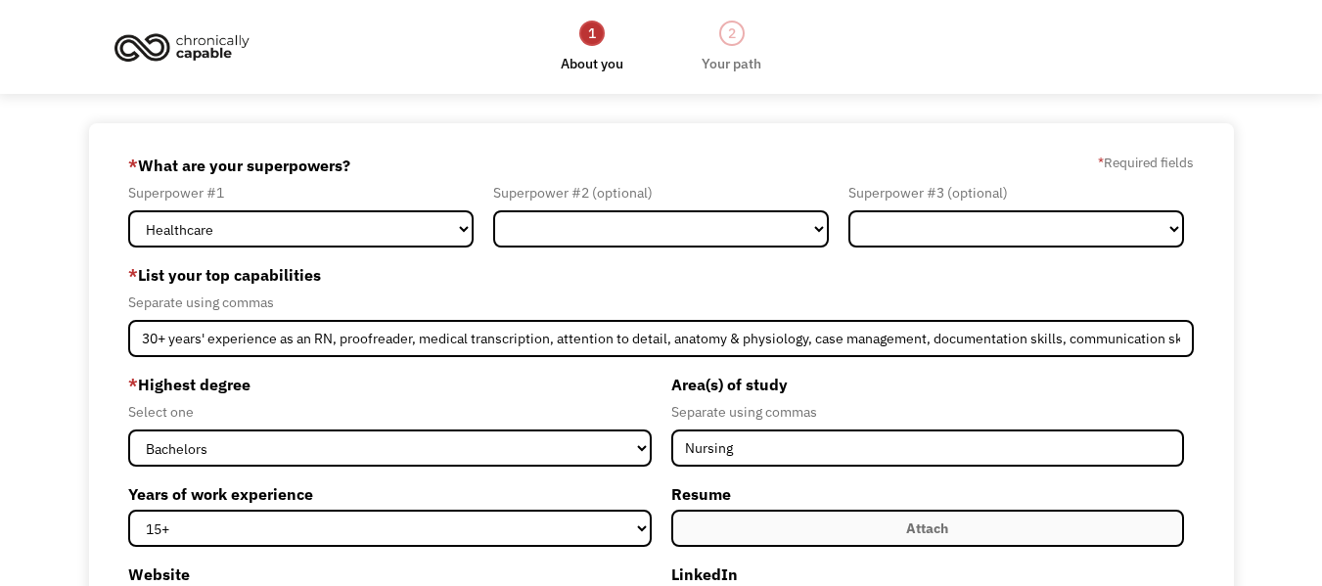
select select "Healthcare"
select select "bachelors"
select select "15+"
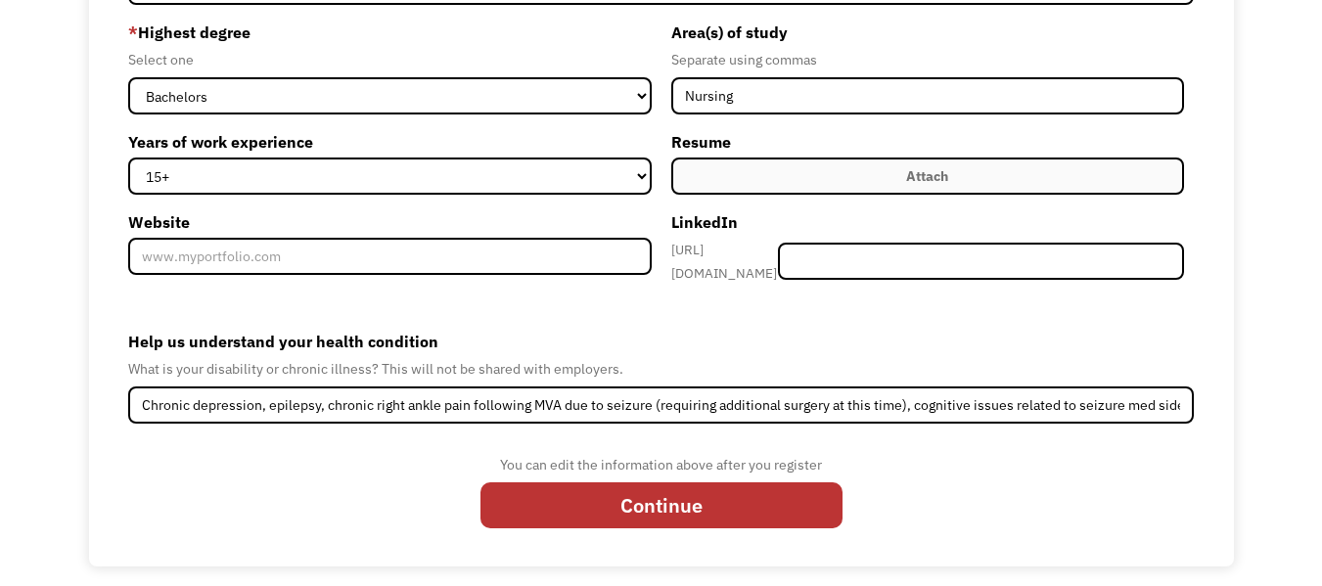
click at [928, 180] on div "Attach" at bounding box center [927, 175] width 42 height 23
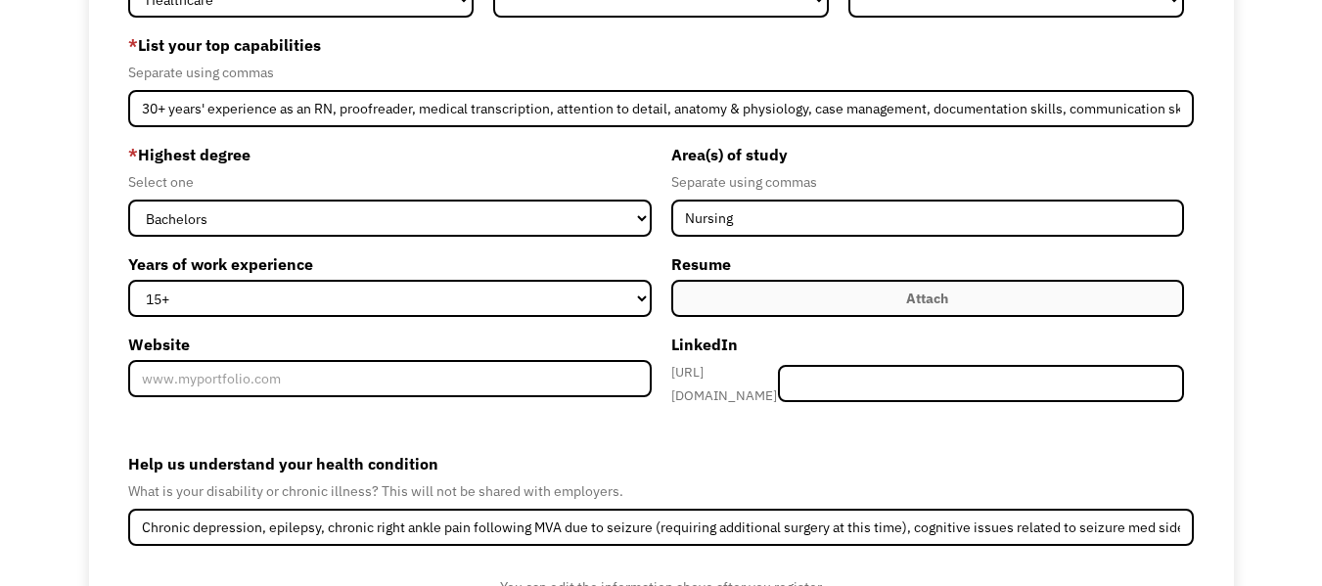
scroll to position [223, 0]
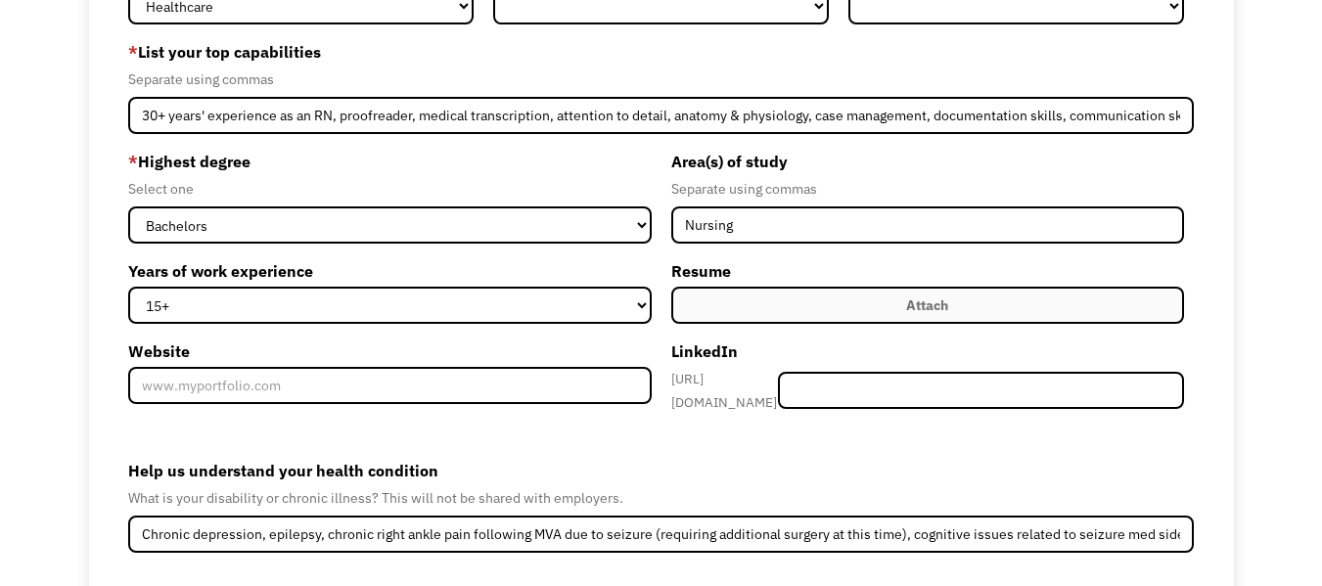
click at [935, 305] on div "Attach" at bounding box center [927, 305] width 42 height 23
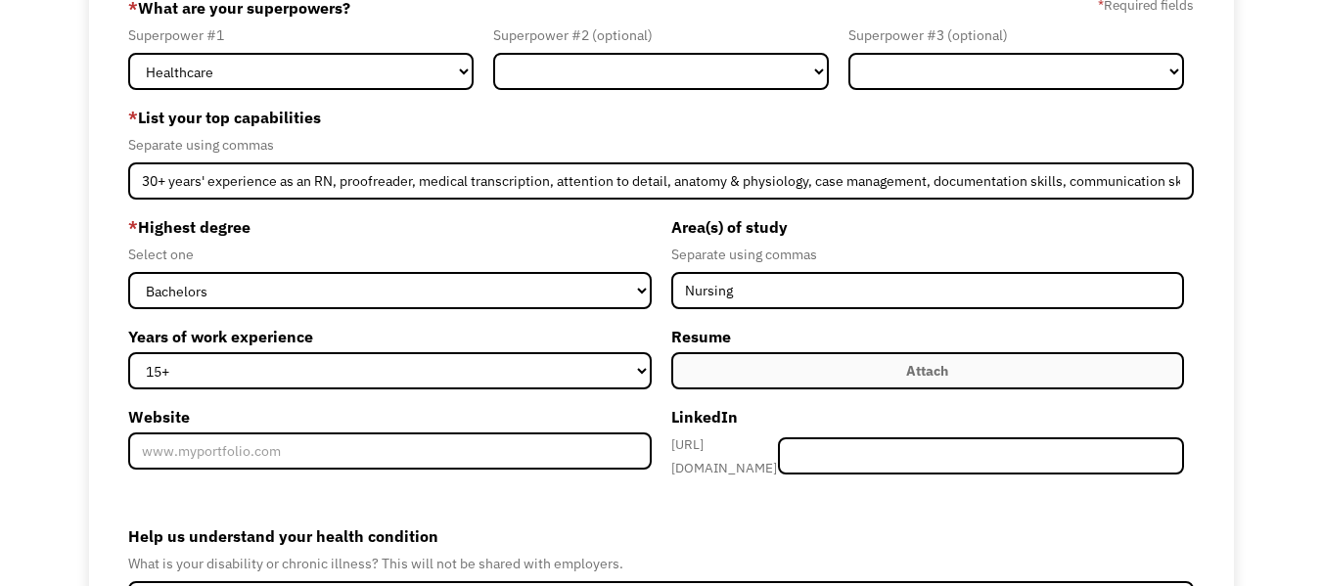
scroll to position [160, 0]
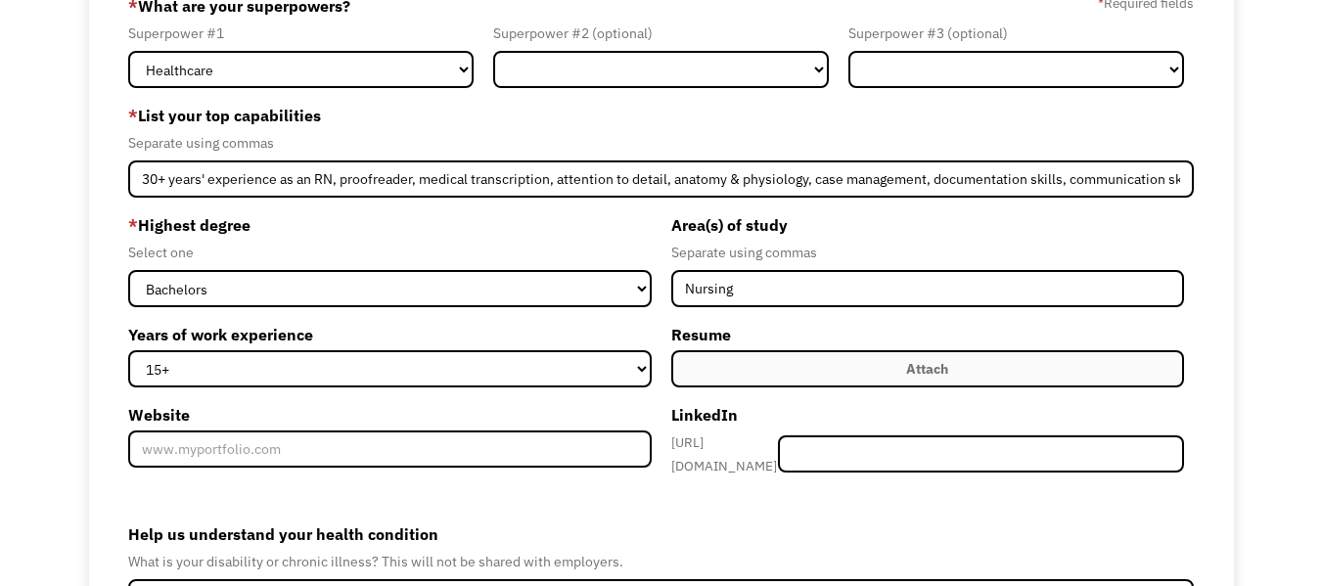
click at [870, 369] on label "Attach" at bounding box center [927, 368] width 513 height 37
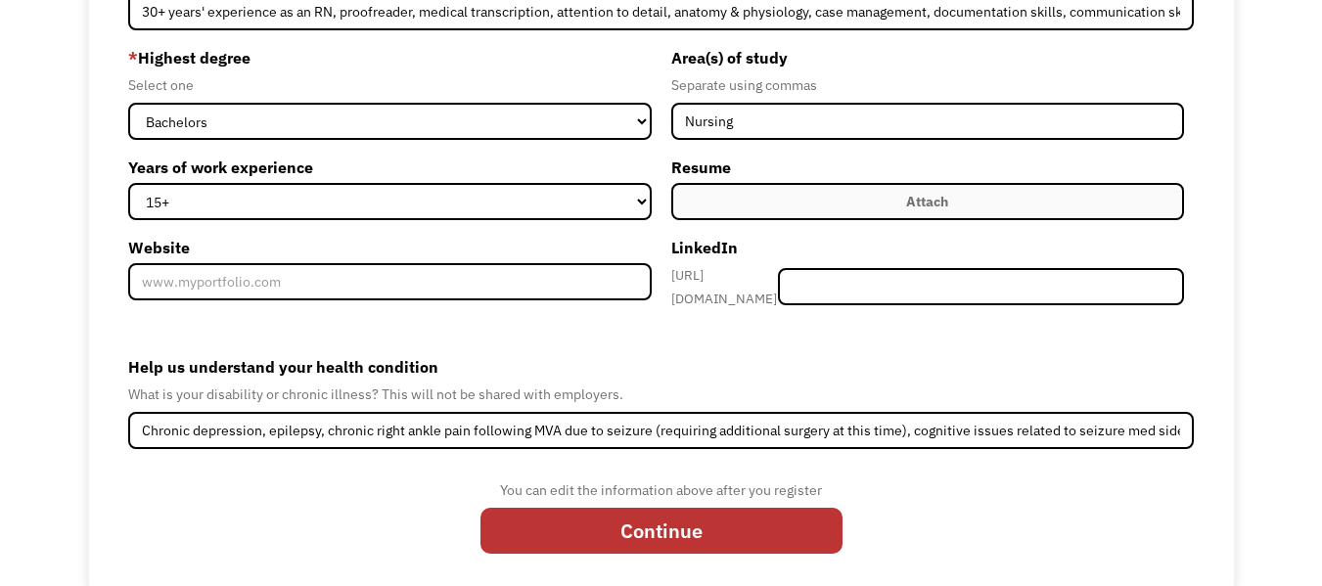
scroll to position [352, 0]
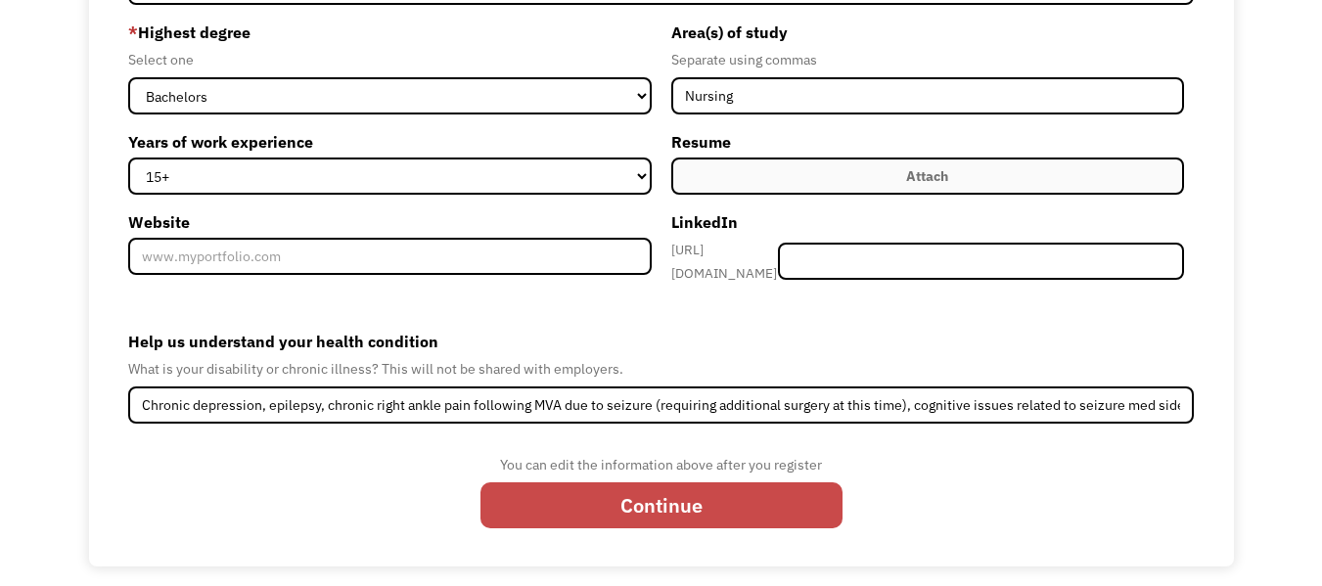
click at [625, 497] on input "Continue" at bounding box center [662, 506] width 362 height 47
type input "Please wait..."
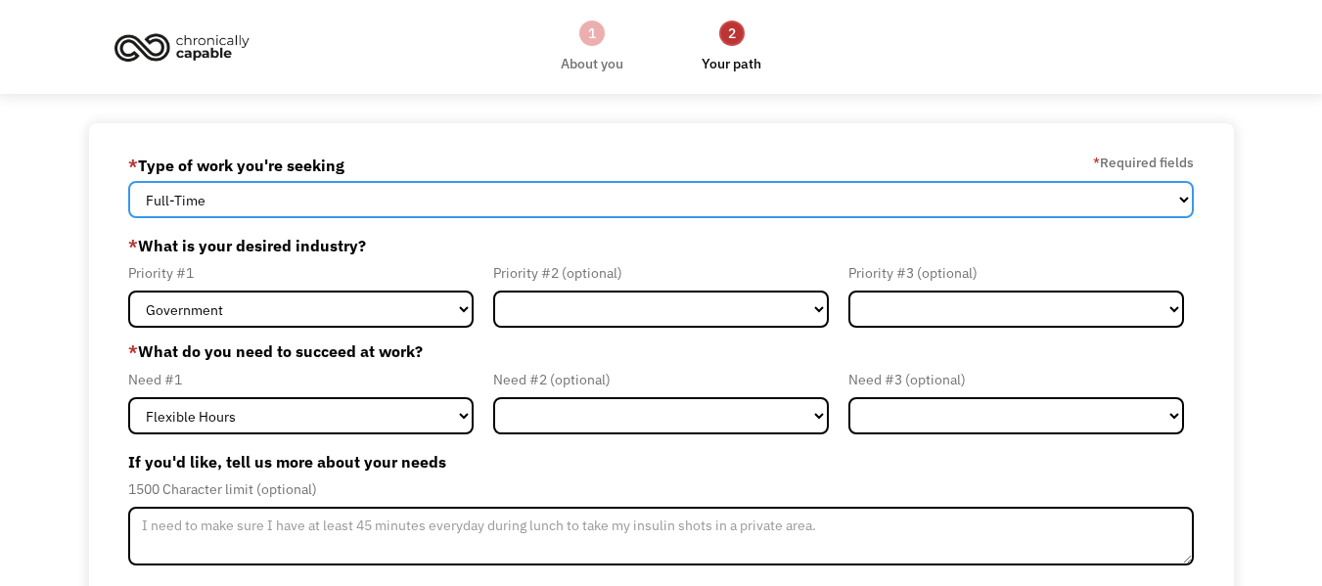
click at [1184, 203] on select "Full-Time Part-Time Both Full-Time and Part-Time" at bounding box center [661, 199] width 1066 height 37
click at [212, 214] on select "Full-Time Part-Time Both Full-Time and Part-Time" at bounding box center [661, 199] width 1066 height 37
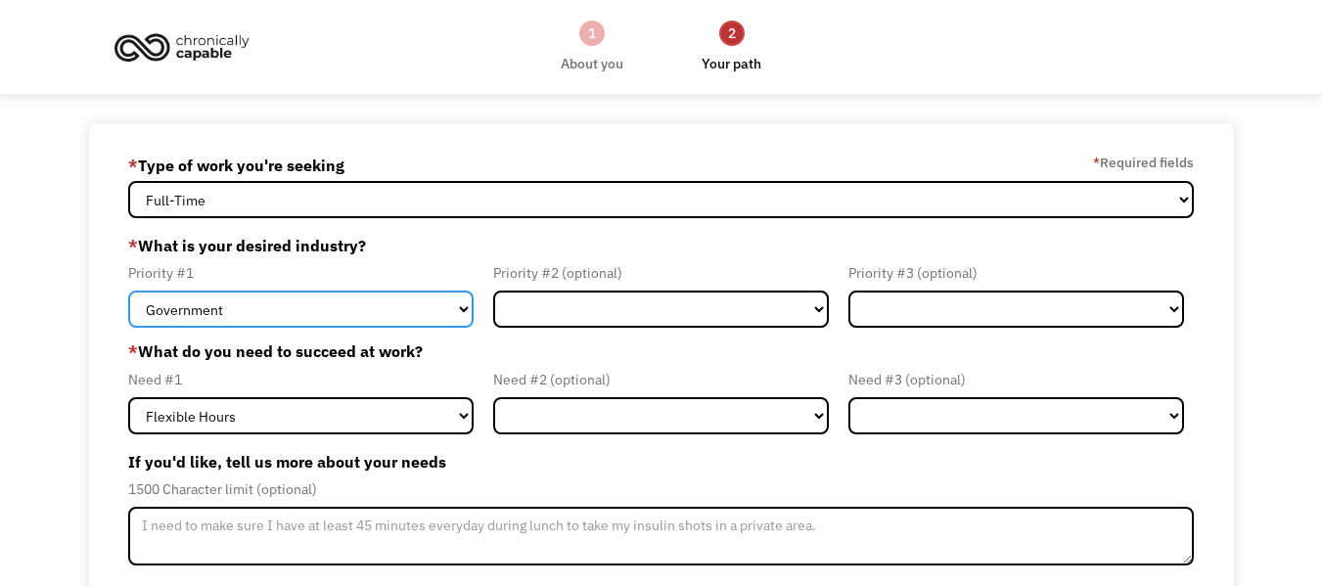
click at [473, 312] on select "Government Finance & Insurance Health & Social Care Tech & Engineering Creative…" at bounding box center [301, 309] width 346 height 37
select select "Health & Social Care"
click at [128, 291] on select "Government Finance & Insurance Health & Social Care Tech & Engineering Creative…" at bounding box center [301, 309] width 346 height 37
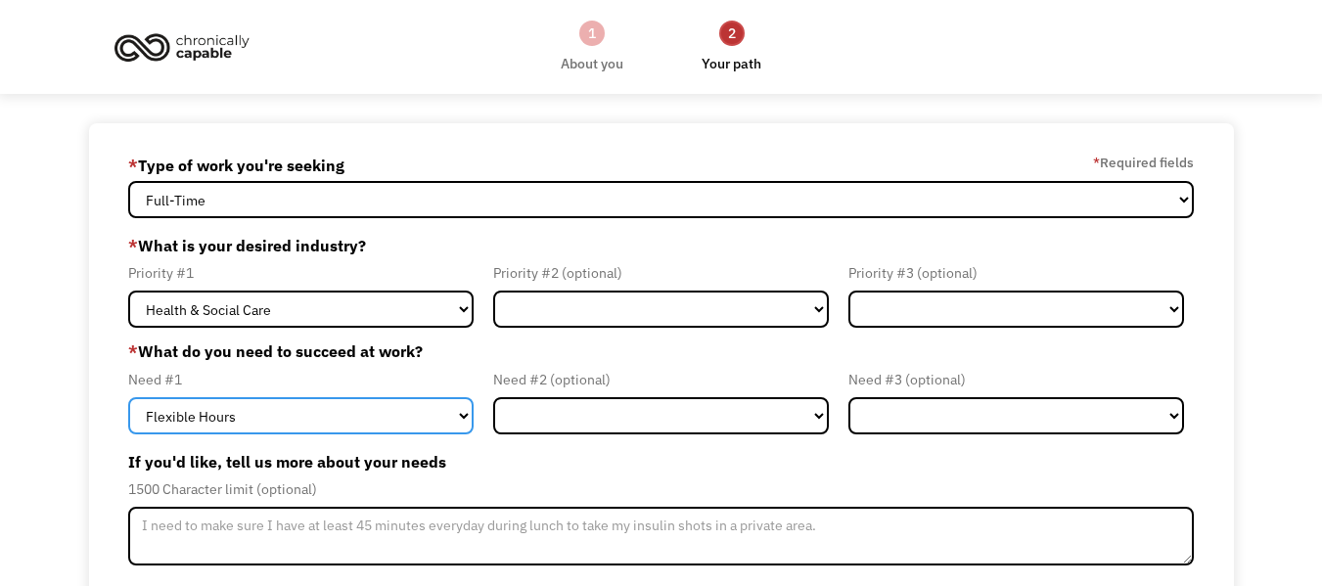
click at [458, 423] on select "Flexible Hours Remote Work Service Animal On-site Accommodations Visual Support…" at bounding box center [301, 415] width 346 height 37
select select "Remote Work"
click at [128, 397] on select "Flexible Hours Remote Work Service Animal On-site Accommodations Visual Support…" at bounding box center [301, 415] width 346 height 37
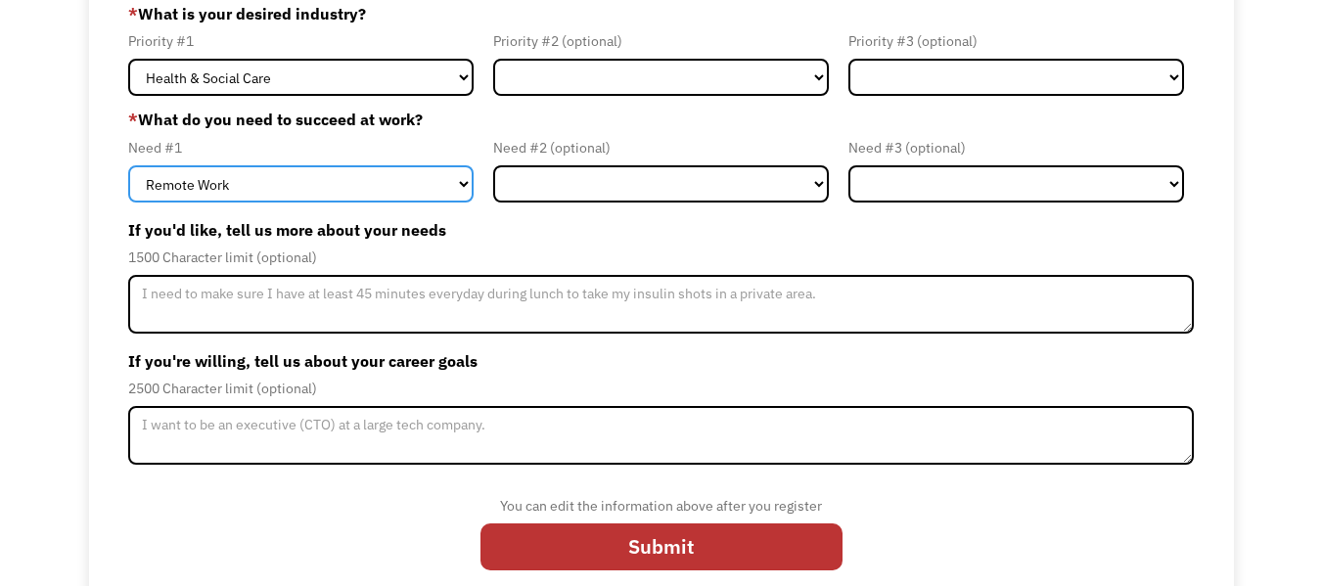
scroll to position [246, 0]
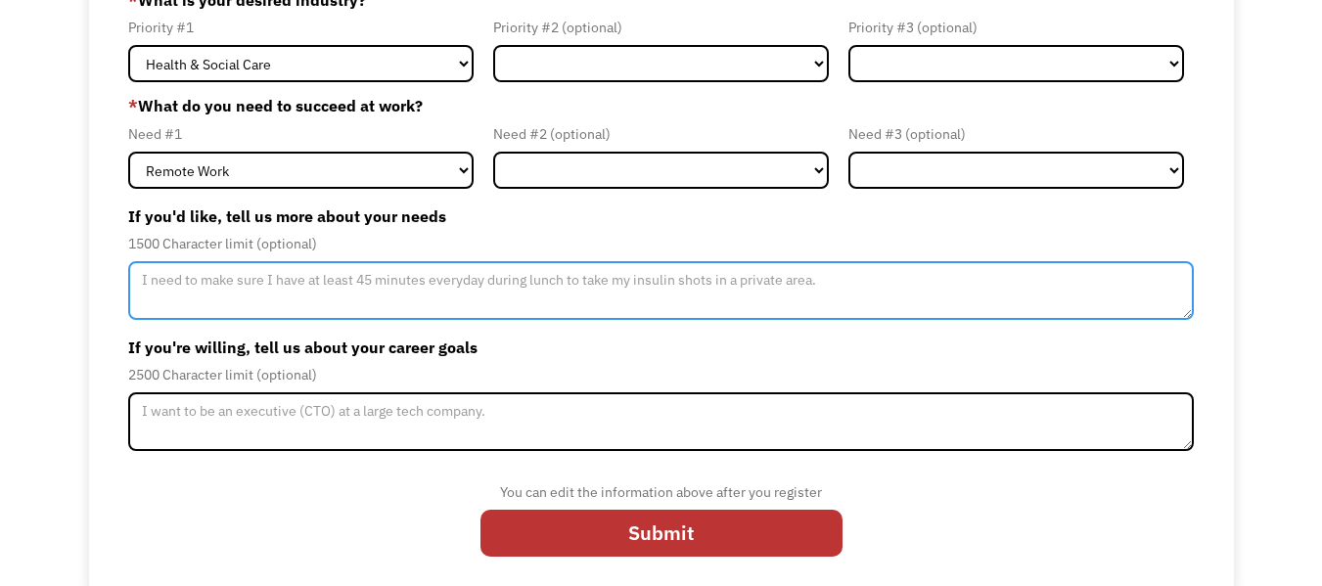
click at [144, 288] on textarea "Member-Update-Form-Step2" at bounding box center [661, 290] width 1066 height 59
click at [375, 286] on textarea "Due to my seizures, I must find remote work as an RN." at bounding box center [661, 290] width 1066 height 59
click at [387, 287] on textarea "Due to my seizures, I must find remote work as an RN." at bounding box center [661, 290] width 1066 height 59
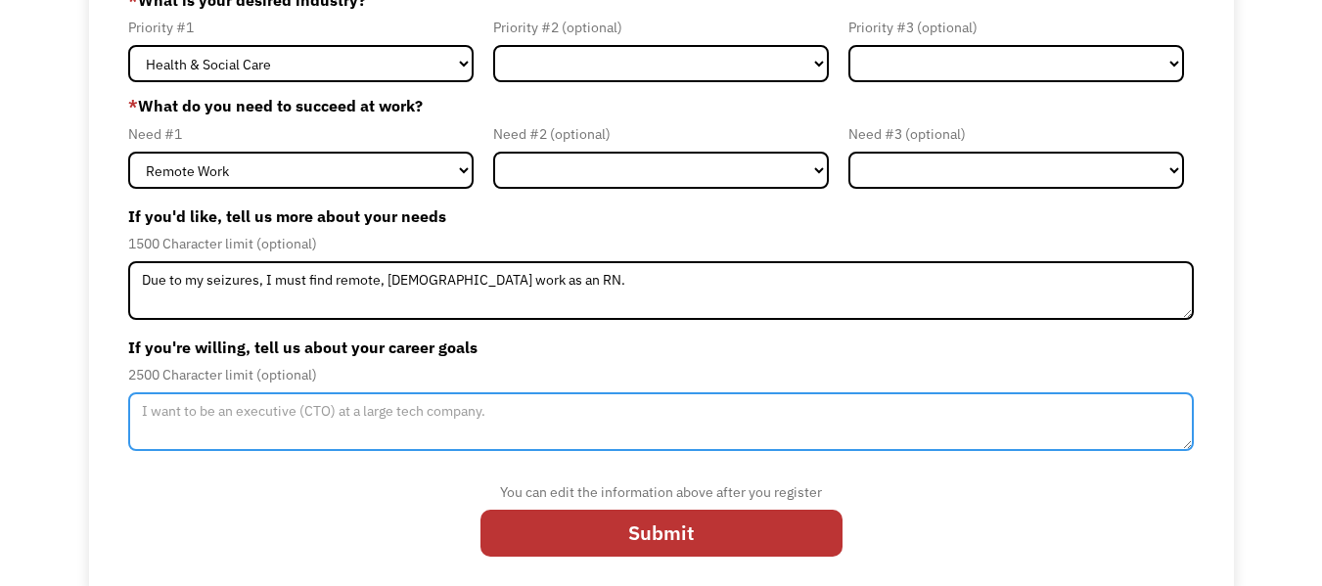
click at [162, 415] on textarea "Member-Update-Form-Step2" at bounding box center [661, 421] width 1066 height 59
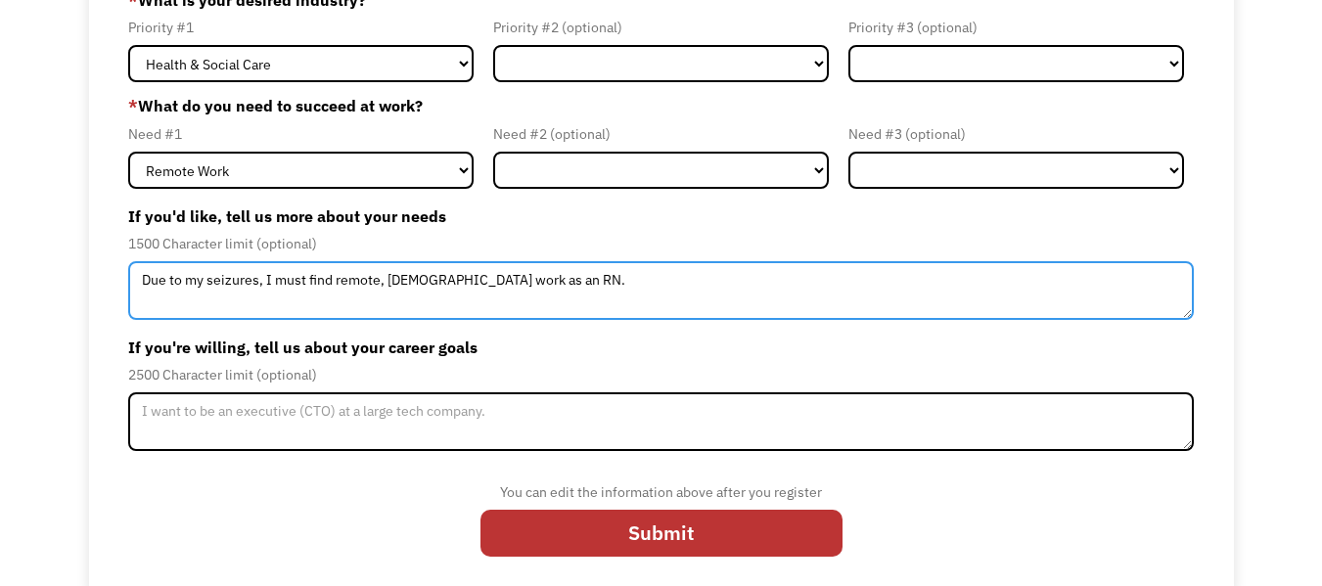
click at [575, 284] on textarea "Due to my seizures, I must find remote, full-time work as an RN." at bounding box center [661, 290] width 1066 height 59
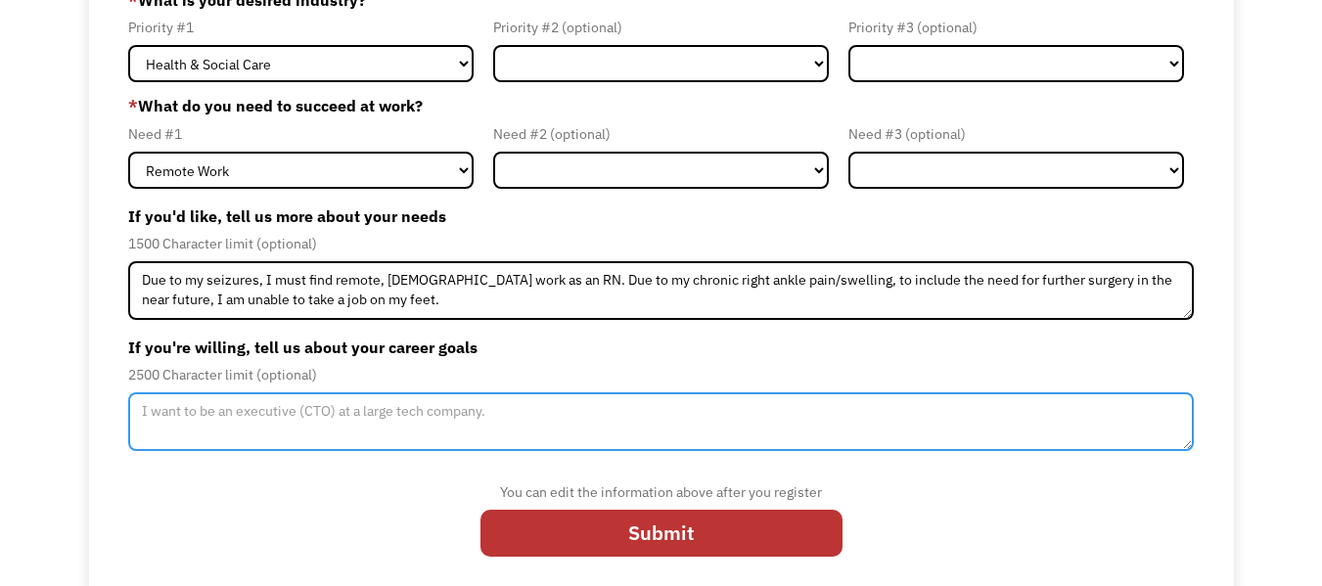
click at [170, 415] on textarea "Member-Update-Form-Step2" at bounding box center [661, 421] width 1066 height 59
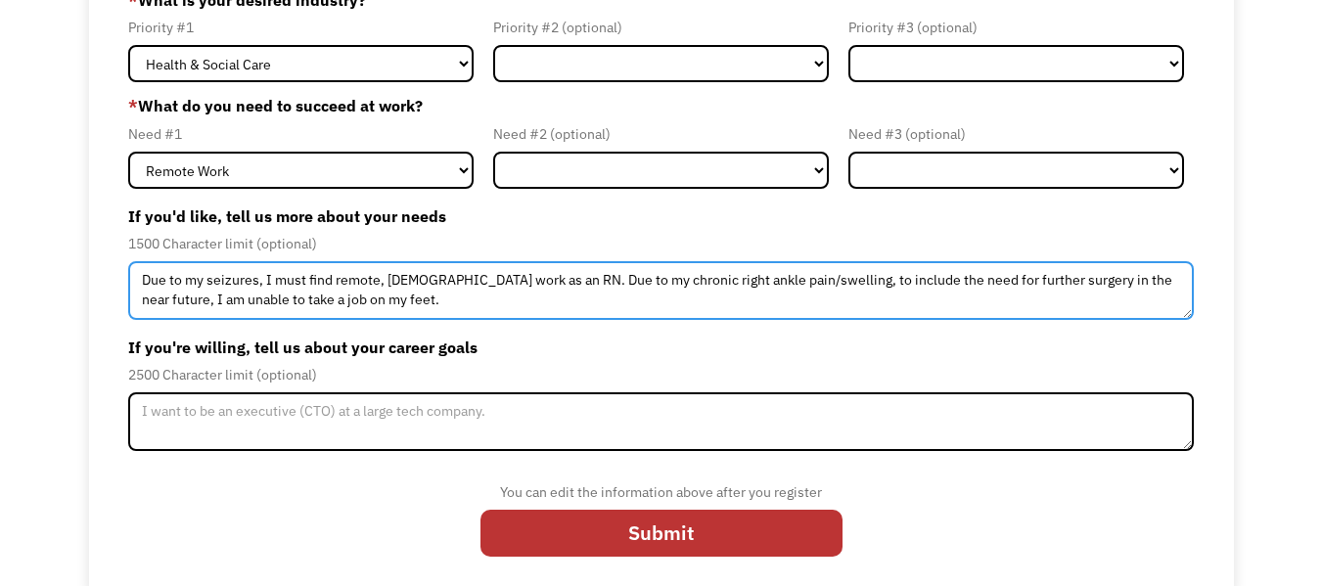
click at [494, 295] on textarea "Due to my seizures, I must find remote, [DEMOGRAPHIC_DATA] work as an RN. Due t…" at bounding box center [661, 290] width 1066 height 59
type textarea "Due to my seizures, I must find remote, [DEMOGRAPHIC_DATA] work as an RN. Due t…"
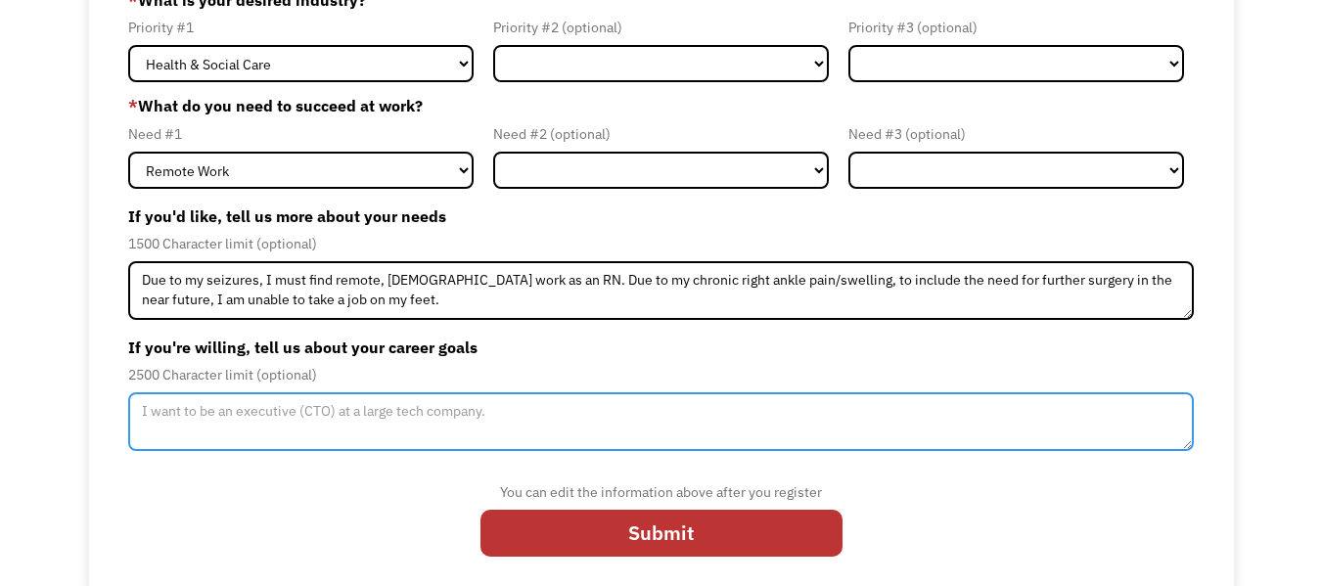
click at [181, 415] on textarea "Member-Update-Form-Step2" at bounding box center [661, 421] width 1066 height 59
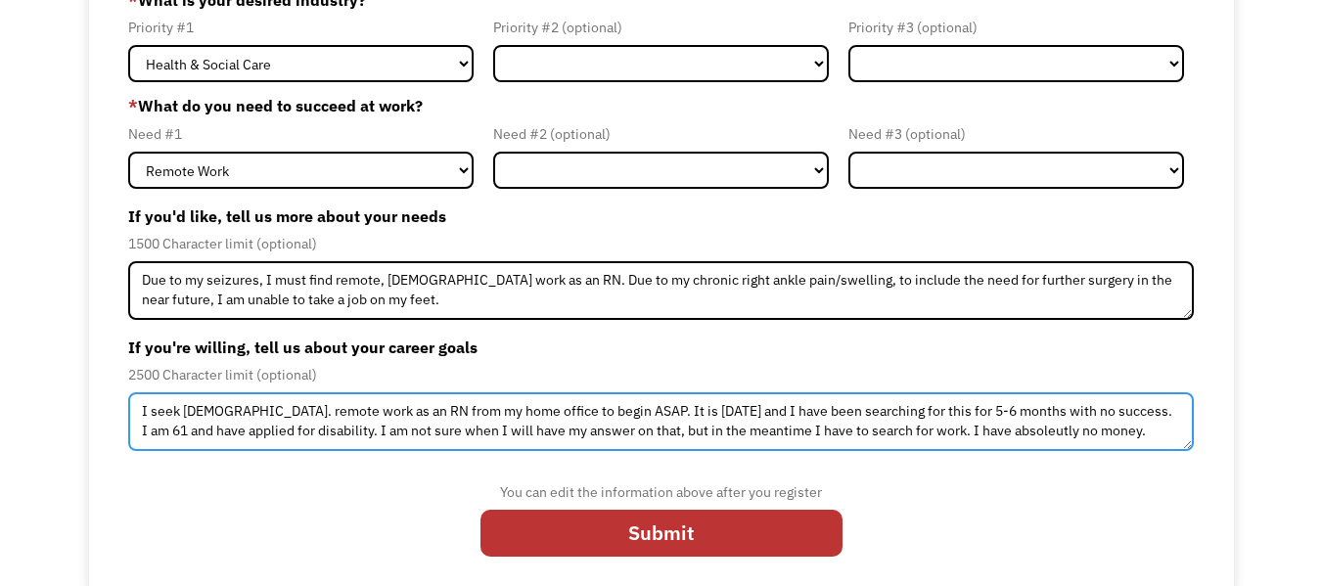
click at [1008, 440] on textarea "I seek full-time. remote work as an RN from my home office to begin ASAP. It is…" at bounding box center [661, 421] width 1066 height 59
click at [1028, 431] on textarea "I seek full-time. remote work as an RN from my home office to begin ASAP. It is…" at bounding box center [661, 421] width 1066 height 59
click at [1131, 432] on textarea "I seek full-time. remote work as an RN from my home office to begin ASAP. It is…" at bounding box center [661, 421] width 1066 height 59
click at [1008, 435] on textarea "I seek full-time. remote work as an RN from my home office to begin ASAP. It is…" at bounding box center [661, 421] width 1066 height 59
click at [1139, 432] on textarea "I seek full-time. remote work as an RN from my home office to begin ASAP. It is…" at bounding box center [661, 421] width 1066 height 59
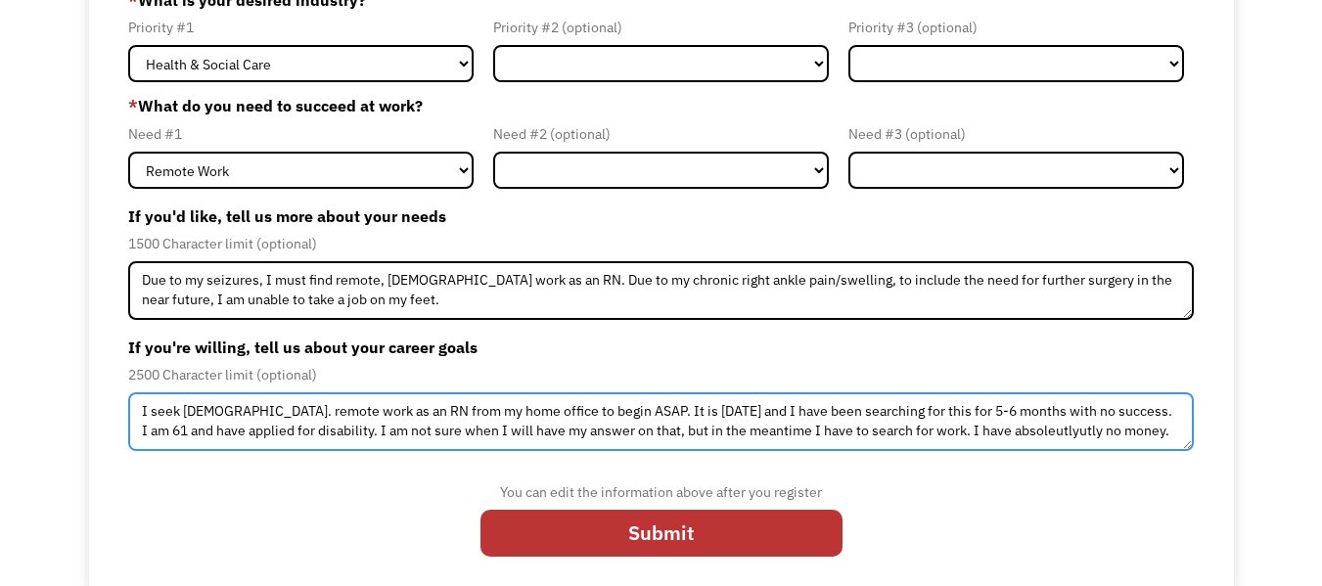
click at [1052, 437] on textarea "I seek full-time. remote work as an RN from my home office to begin ASAP. It is…" at bounding box center [661, 421] width 1066 height 59
click at [1141, 429] on textarea "I seek full-time. remote work as an RN from my home office to begin ASAP. It is…" at bounding box center [661, 421] width 1066 height 59
click at [1013, 435] on textarea "I seek full-time. remote work as an RN from my home office to begin ASAP. It is…" at bounding box center [661, 421] width 1066 height 59
click at [1035, 428] on textarea "I seek full-time. remote work as an RN from my home office to begin ASAP. It is…" at bounding box center [661, 421] width 1066 height 59
click at [1059, 432] on textarea "I seek full-time. remote work as an RN from my home office to begin ASAP. It is…" at bounding box center [661, 421] width 1066 height 59
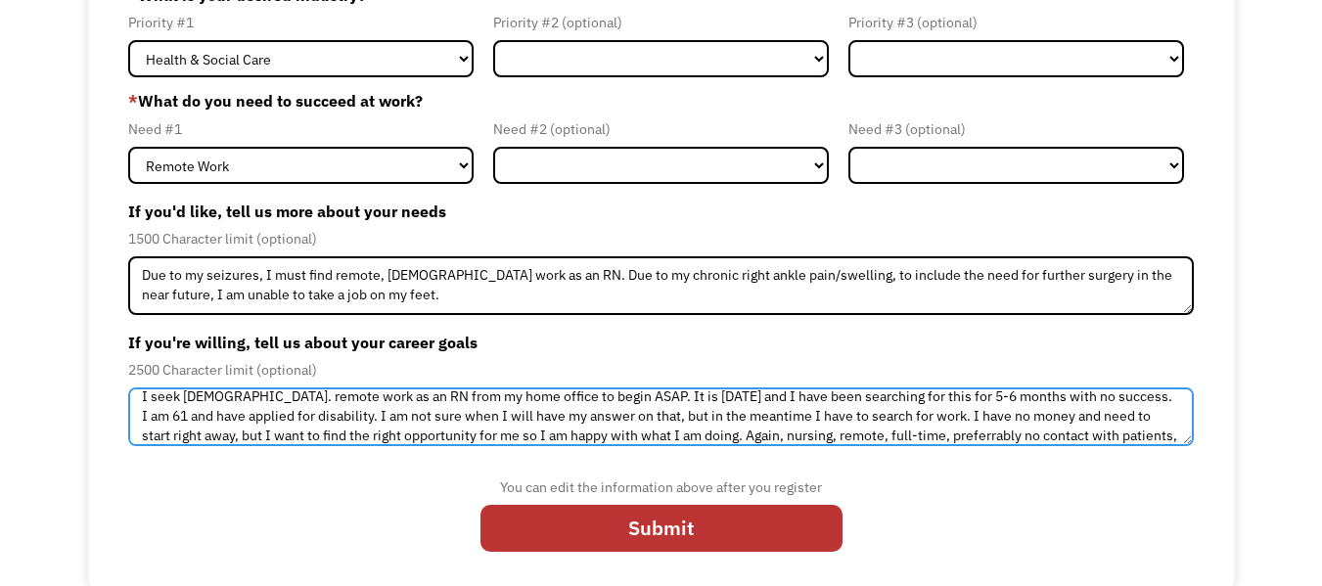
scroll to position [29, 0]
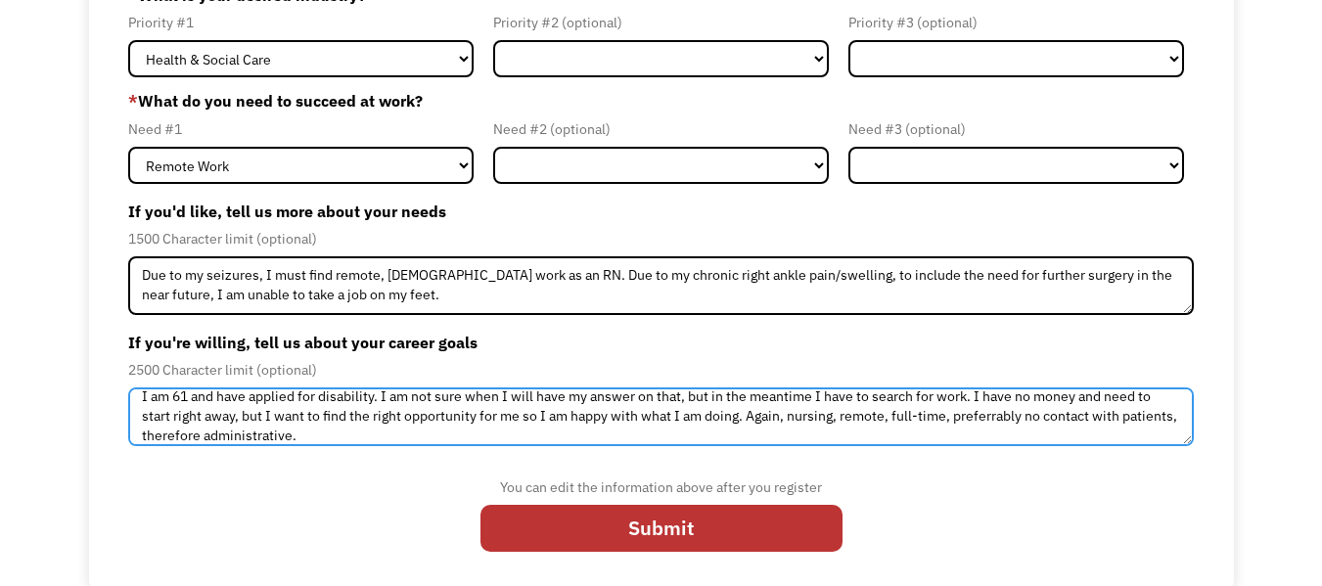
click at [971, 438] on textarea "I seek full-time. remote work as an RN from my home office to begin ASAP. It is…" at bounding box center [661, 417] width 1066 height 59
click at [961, 427] on textarea "I seek full-time. remote work as an RN from my home office to begin ASAP. It is…" at bounding box center [661, 417] width 1066 height 59
click at [309, 428] on textarea "I seek full-time. remote work as an RN from my home office to begin ASAP. It is…" at bounding box center [661, 417] width 1066 height 59
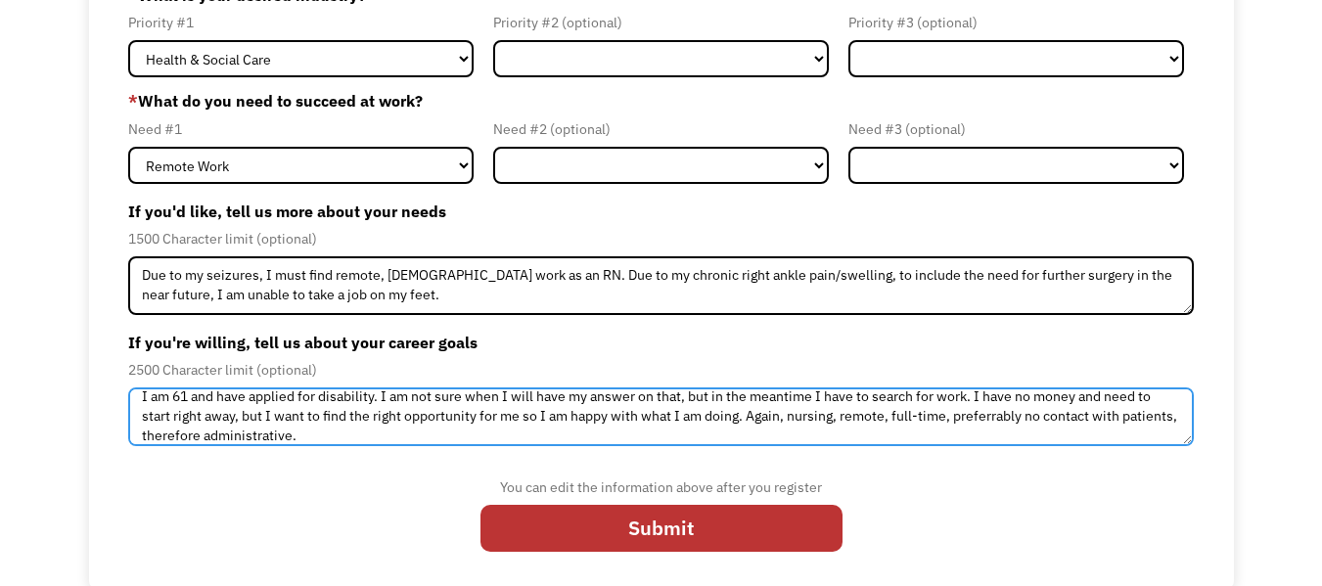
click at [961, 426] on textarea "I seek full-time. remote work as an RN from my home office to begin ASAP. It is…" at bounding box center [661, 417] width 1066 height 59
click at [1163, 413] on textarea "I seek full-time. remote work as an RN from my home office to begin ASAP. It is…" at bounding box center [661, 417] width 1066 height 59
click at [338, 439] on textarea "I seek full-time. remote work as an RN from my home office to begin ASAP. It is…" at bounding box center [661, 417] width 1066 height 59
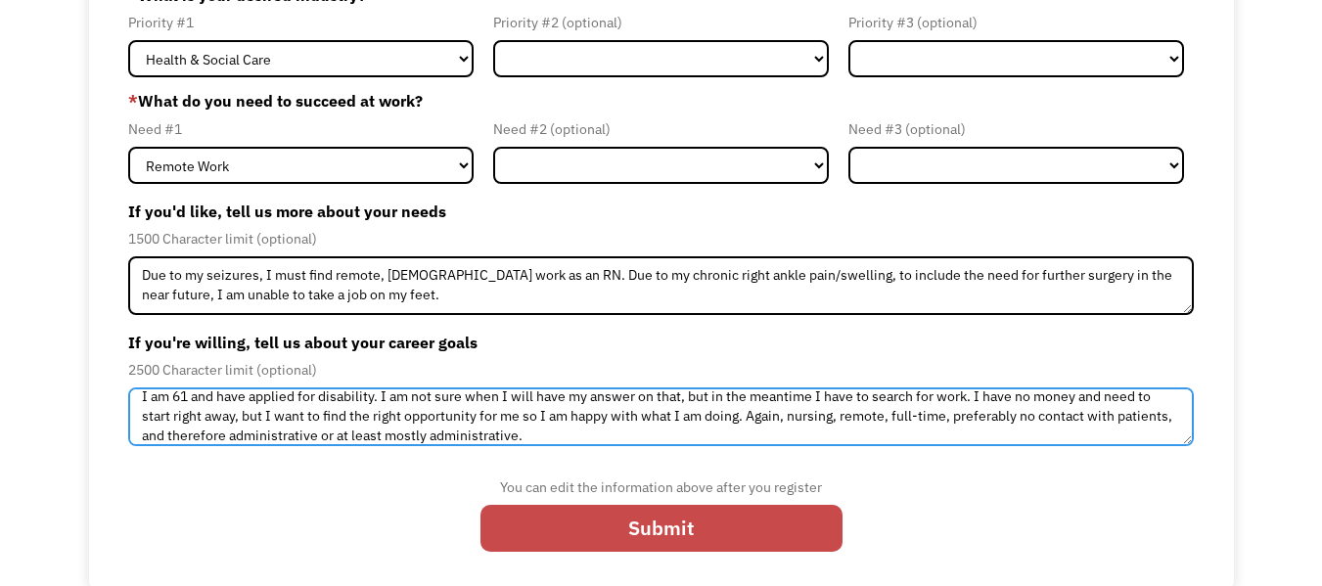
type textarea "I seek [DEMOGRAPHIC_DATA]. remote work as an RN from my home office to begin AS…"
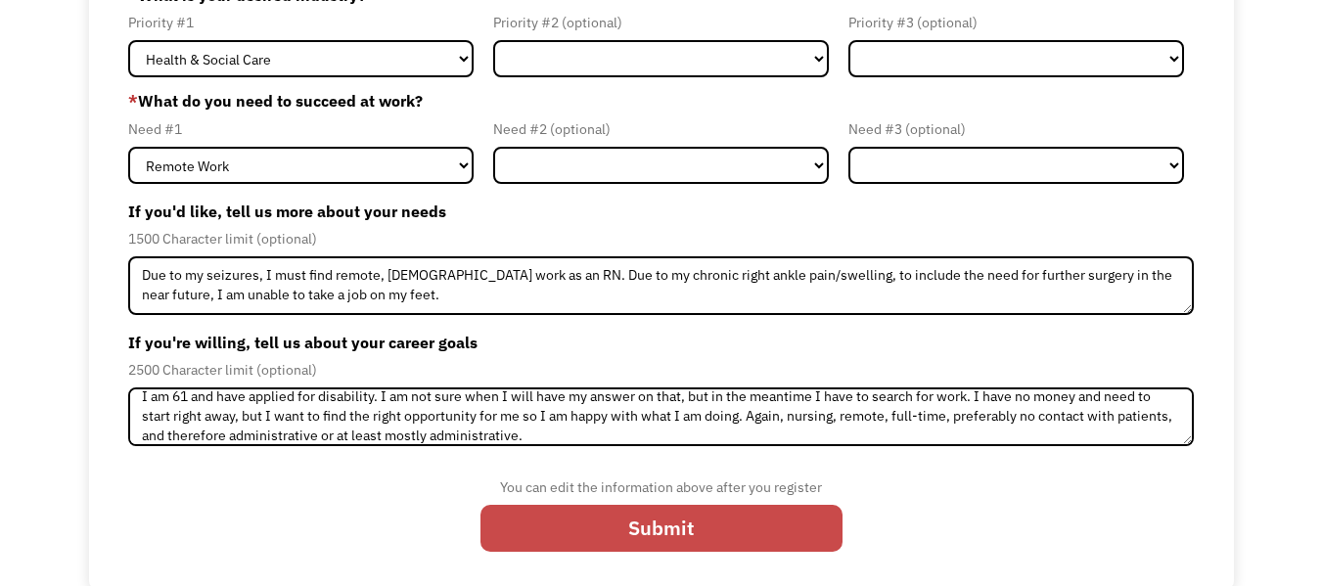
click at [742, 528] on input "Submit" at bounding box center [662, 528] width 362 height 47
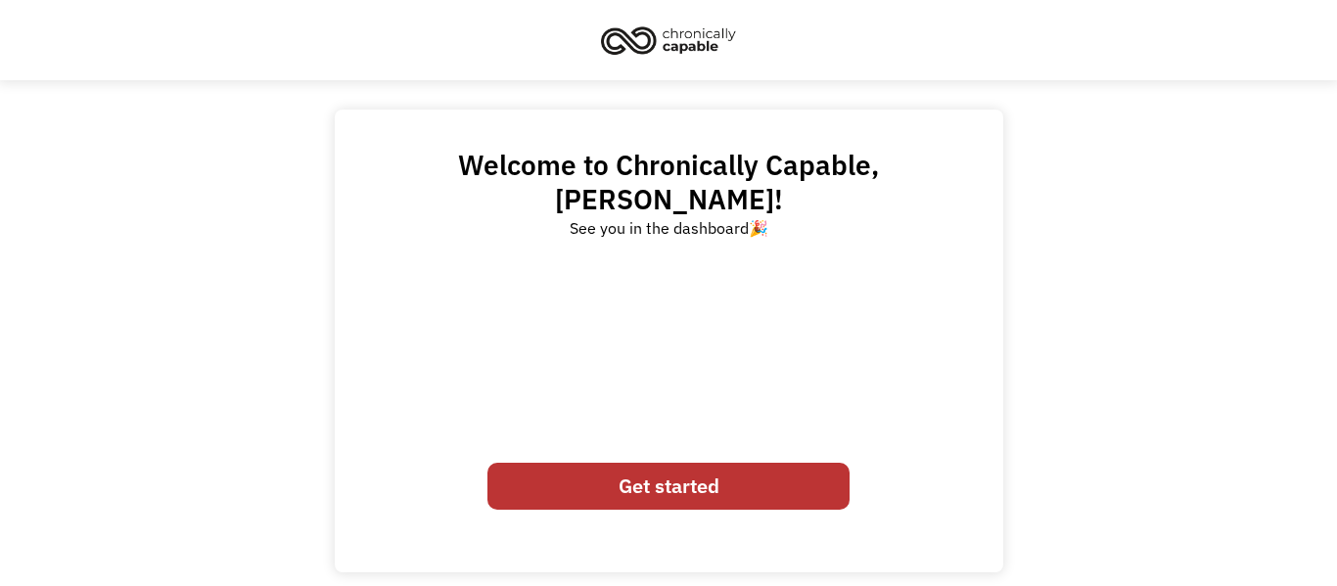
click at [705, 463] on link "Get started" at bounding box center [668, 486] width 362 height 47
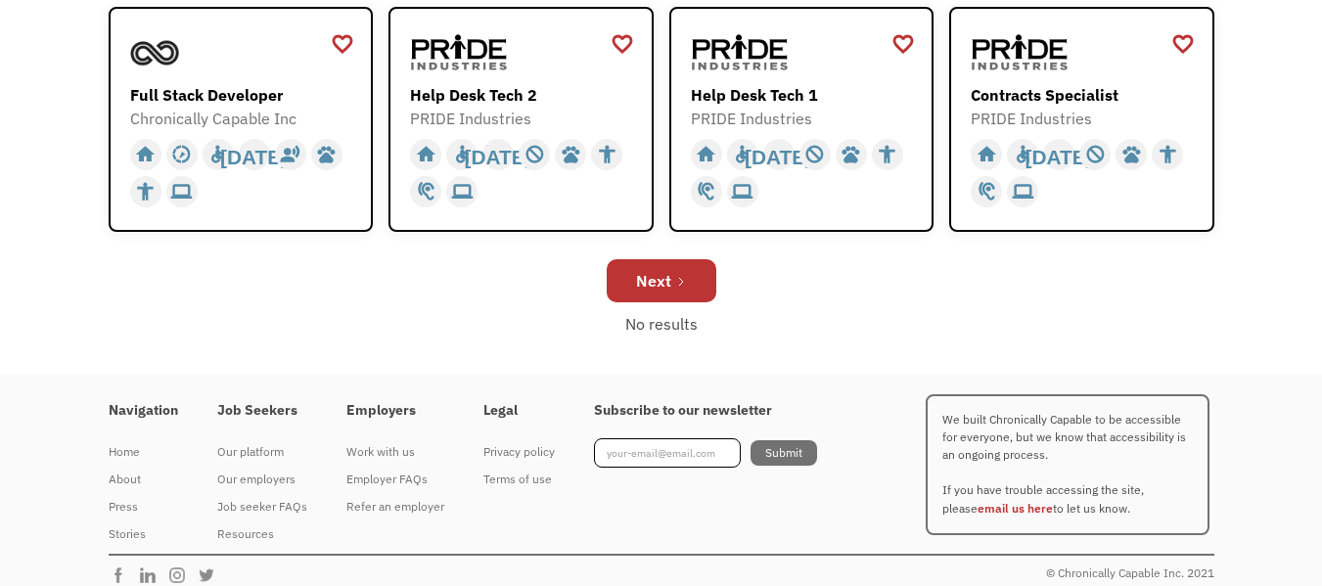
scroll to position [809, 0]
click at [670, 277] on link "Next" at bounding box center [662, 279] width 110 height 43
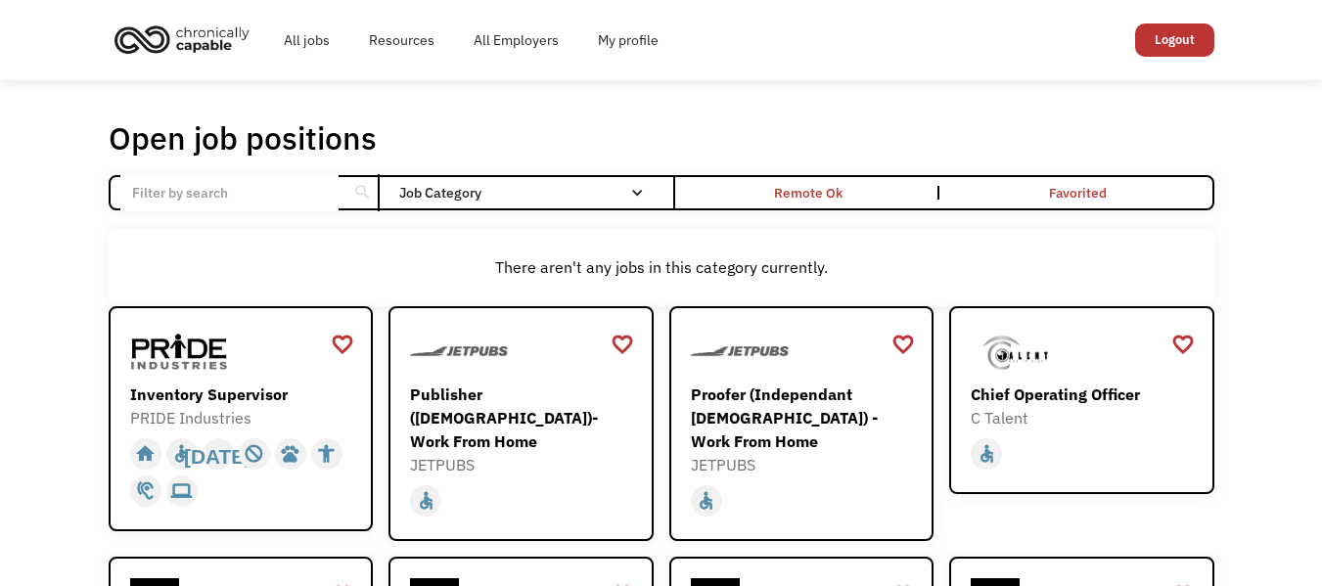
click at [365, 187] on div "search" at bounding box center [362, 192] width 19 height 29
click at [162, 194] on input "Email Form" at bounding box center [229, 192] width 218 height 37
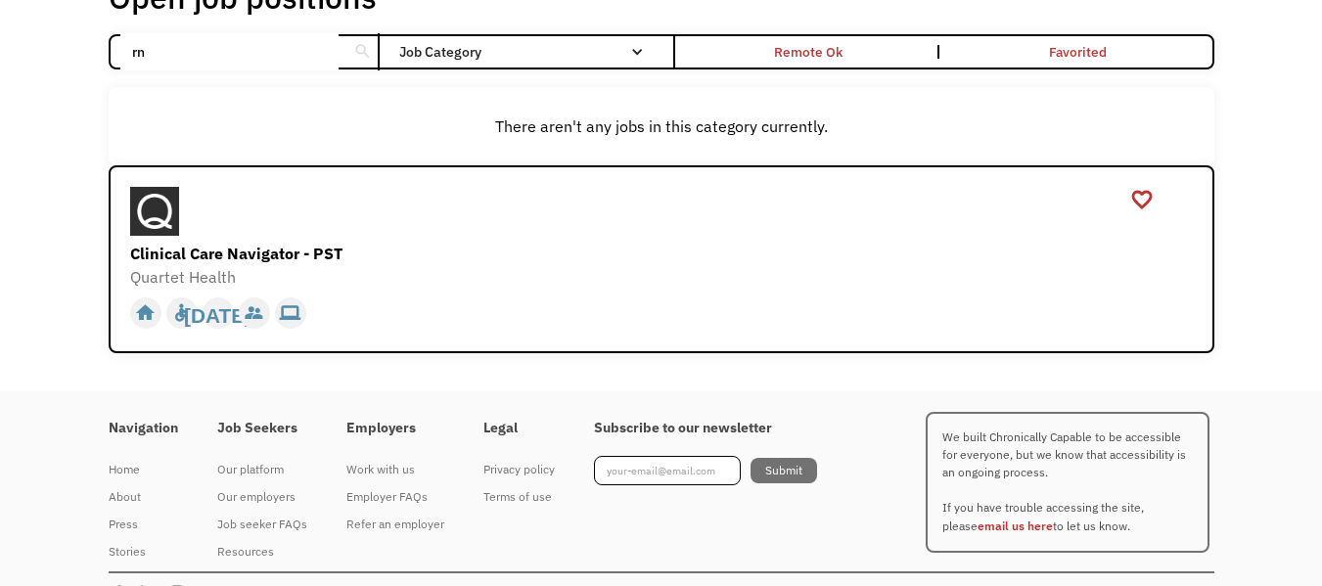
scroll to position [124, 0]
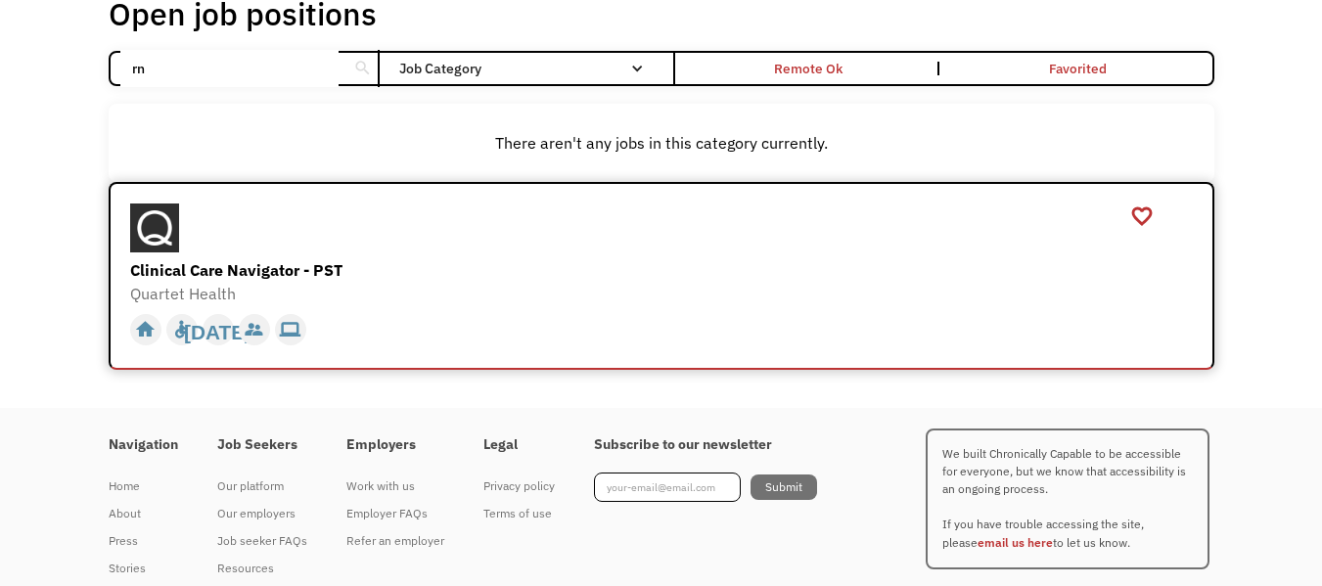
type input "rn"
click at [246, 271] on div "Clinical Care Navigator - PST" at bounding box center [664, 269] width 1068 height 23
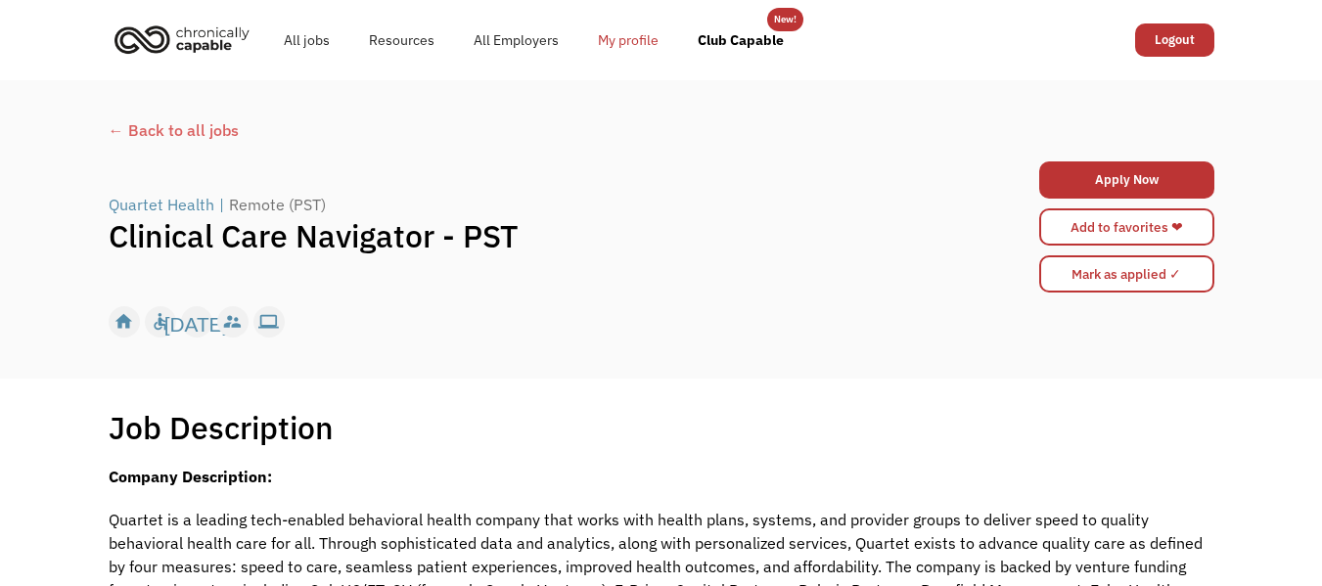
click at [622, 54] on link "My profile" at bounding box center [628, 40] width 100 height 63
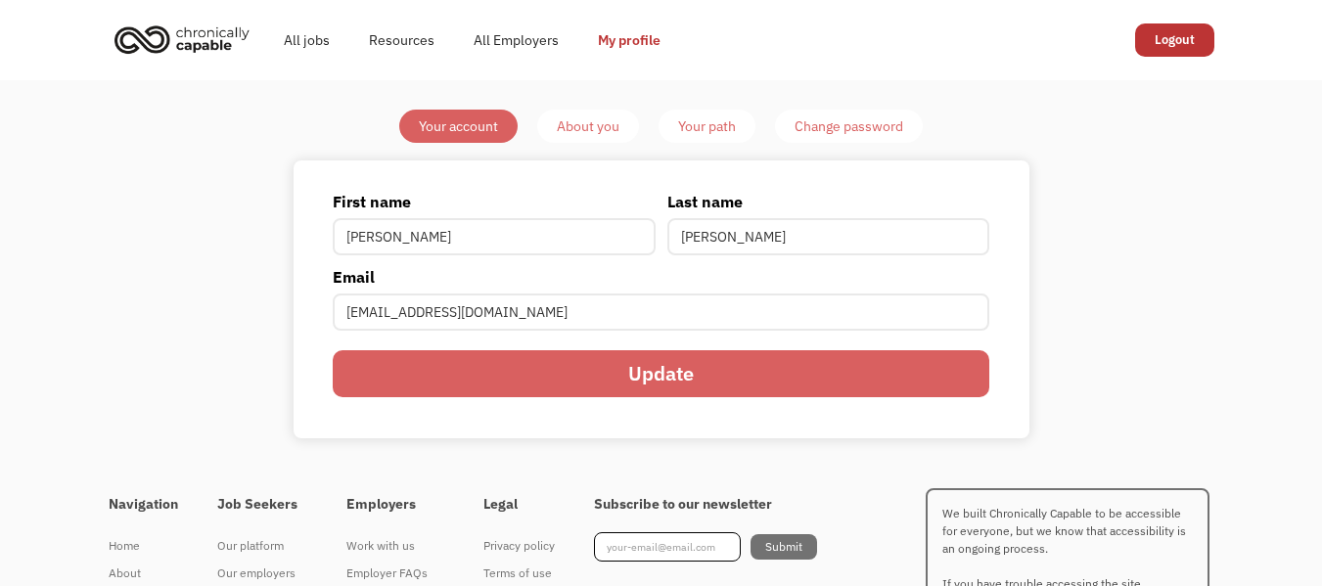
click at [589, 126] on div "About you" at bounding box center [588, 126] width 63 height 23
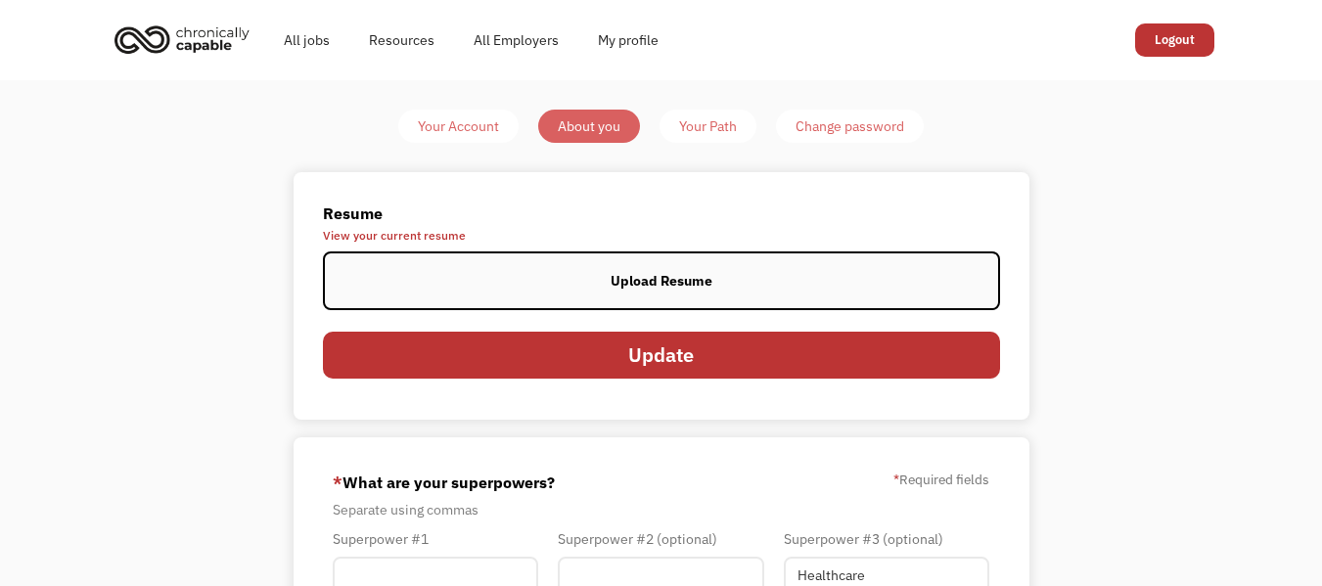
click at [667, 276] on div "Upload Resume" at bounding box center [662, 280] width 102 height 23
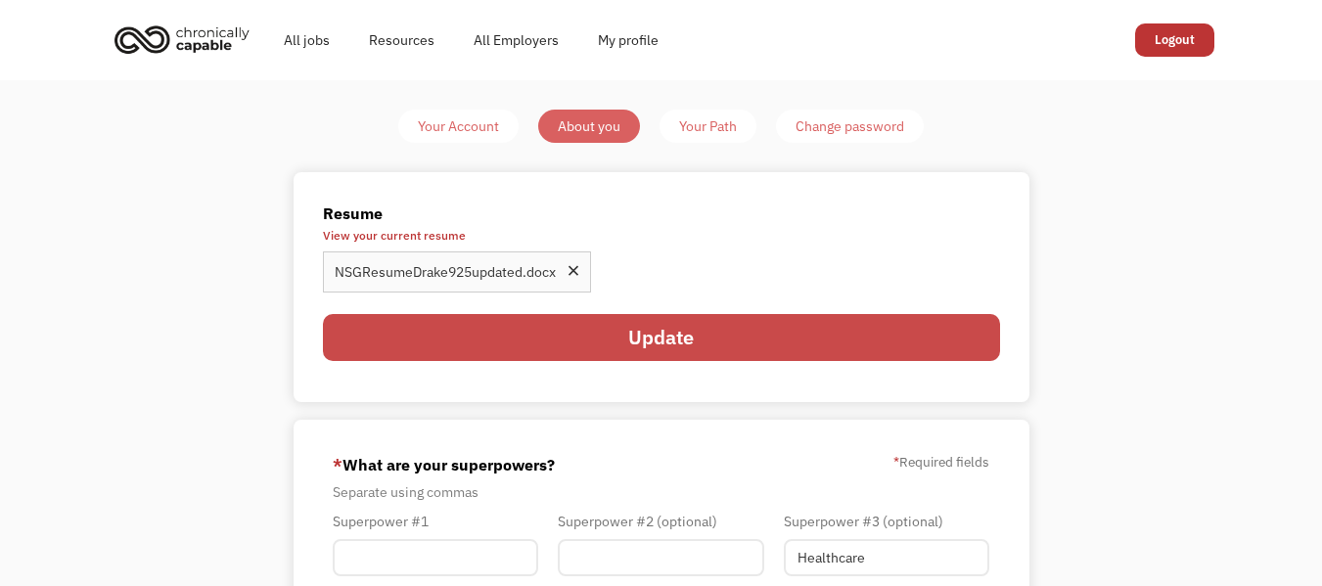
click at [663, 344] on input "Update" at bounding box center [661, 337] width 677 height 47
type input "Please wait..."
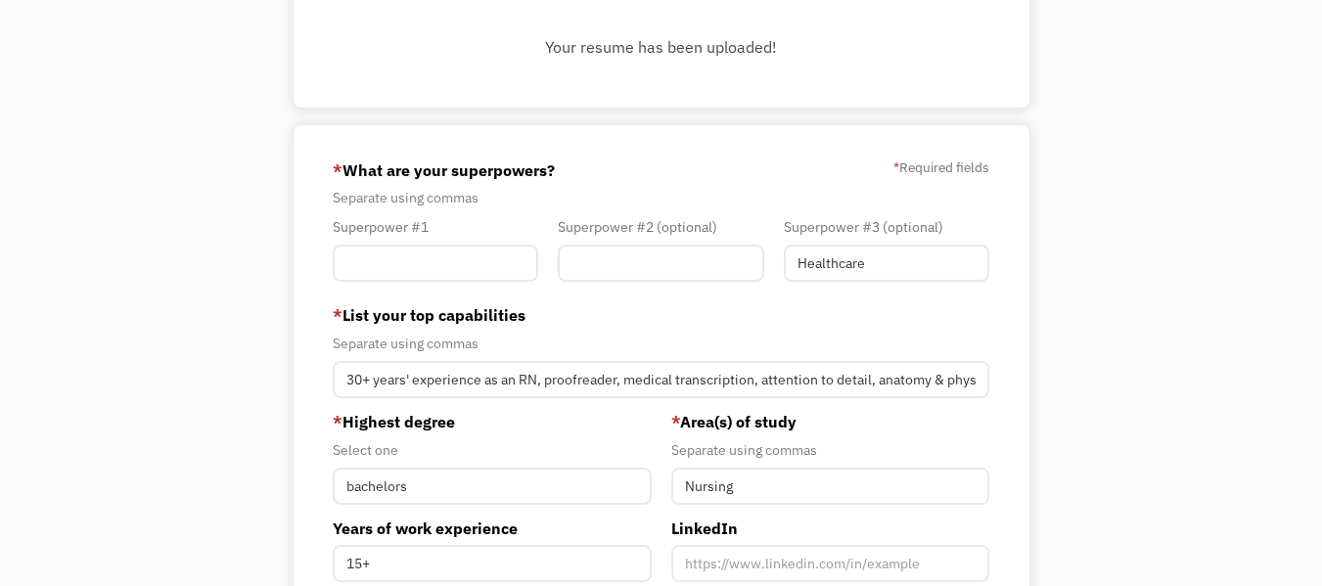
scroll to position [211, 0]
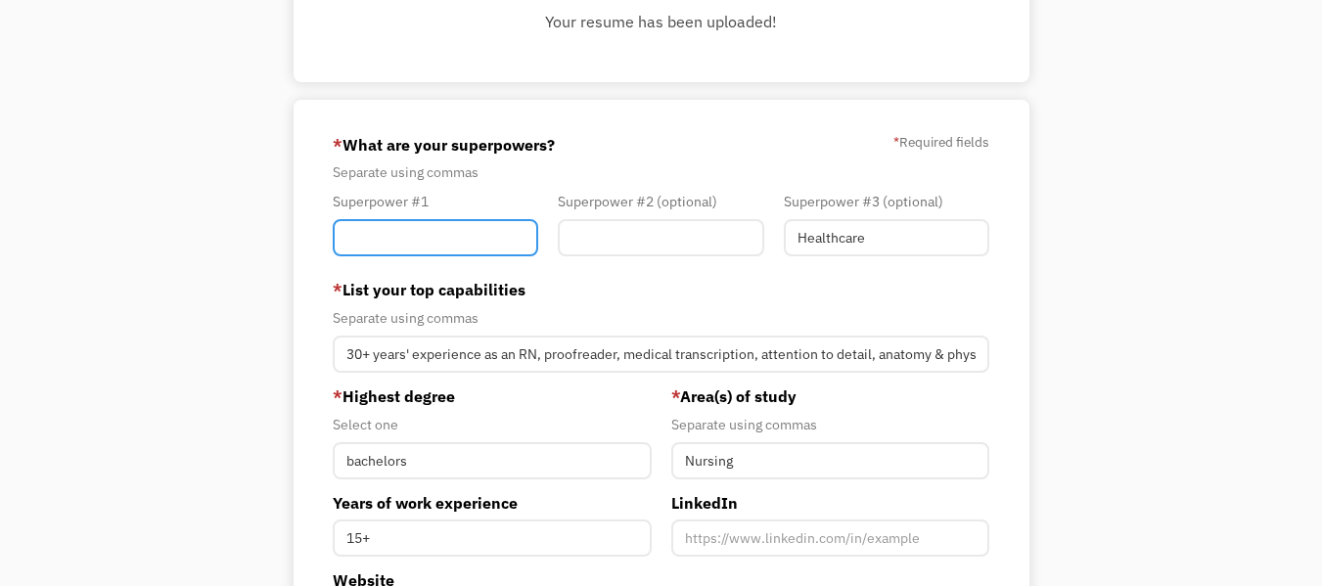
click at [393, 232] on input "Member-You-Update" at bounding box center [436, 237] width 206 height 37
type input "H"
type input "RN"
click at [1169, 159] on div "Your Account About you Your Path Change password Resume View your current resum…" at bounding box center [661, 384] width 1322 height 1031
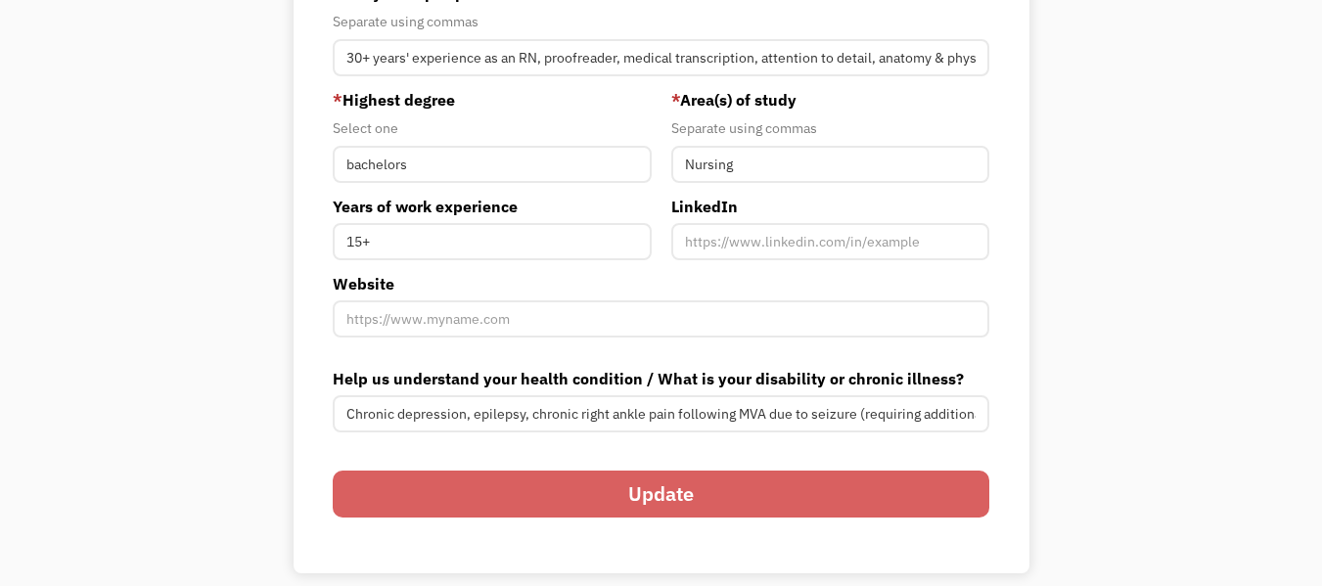
scroll to position [756, 0]
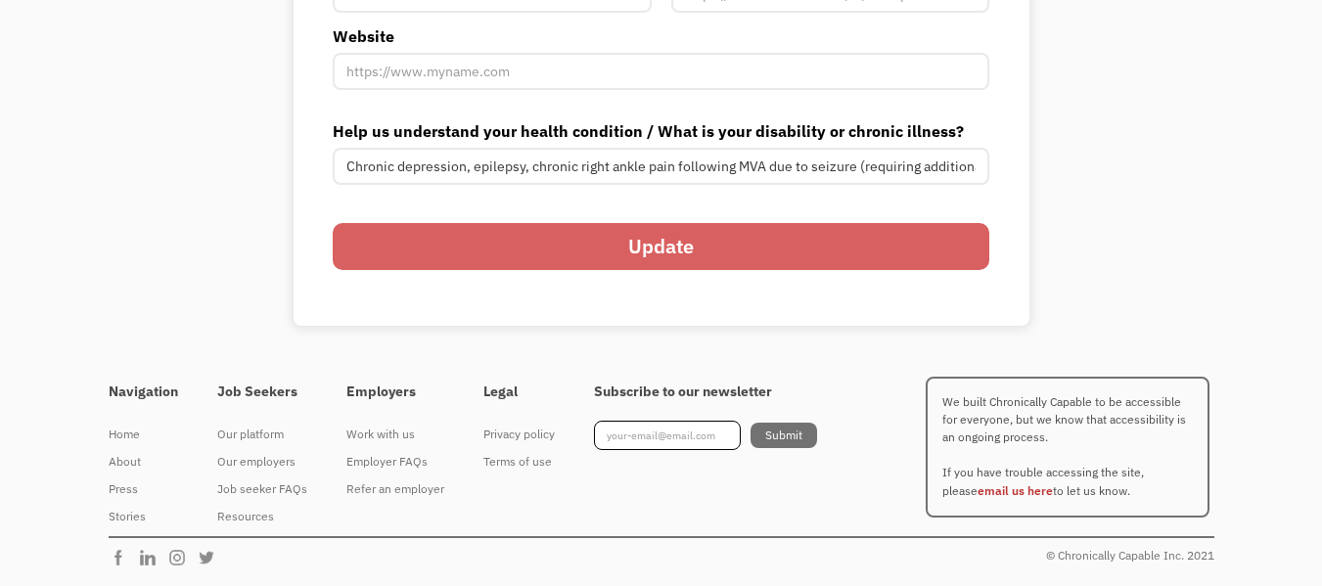
click at [760, 269] on input "Update" at bounding box center [661, 246] width 657 height 47
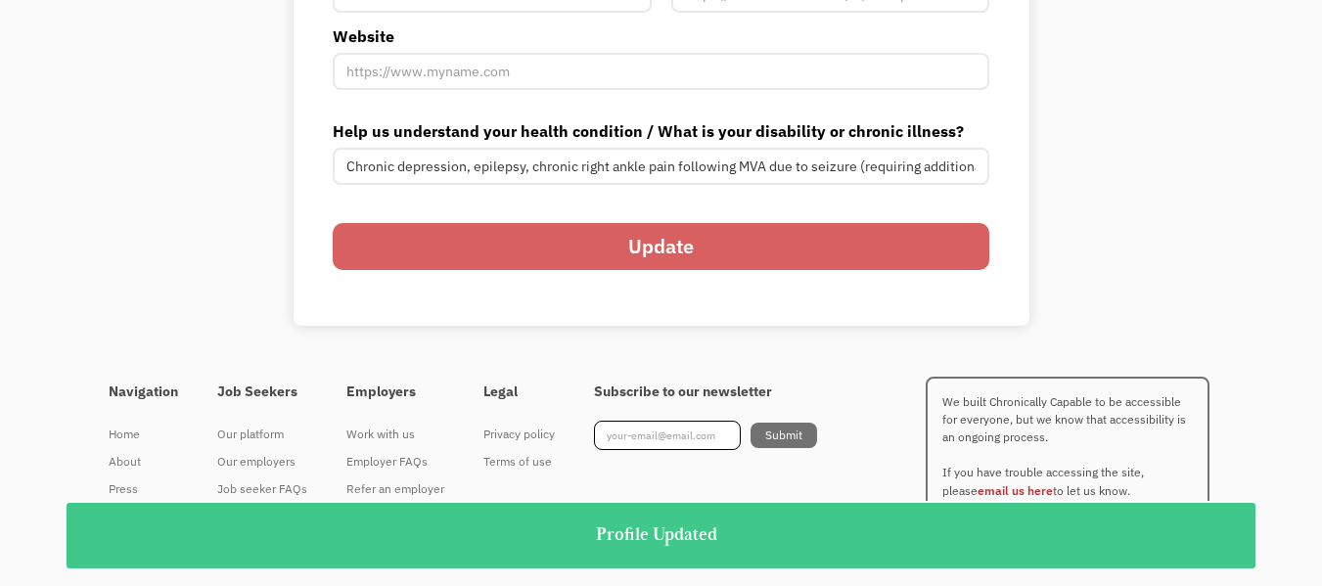
click at [731, 250] on input "Update" at bounding box center [661, 246] width 657 height 47
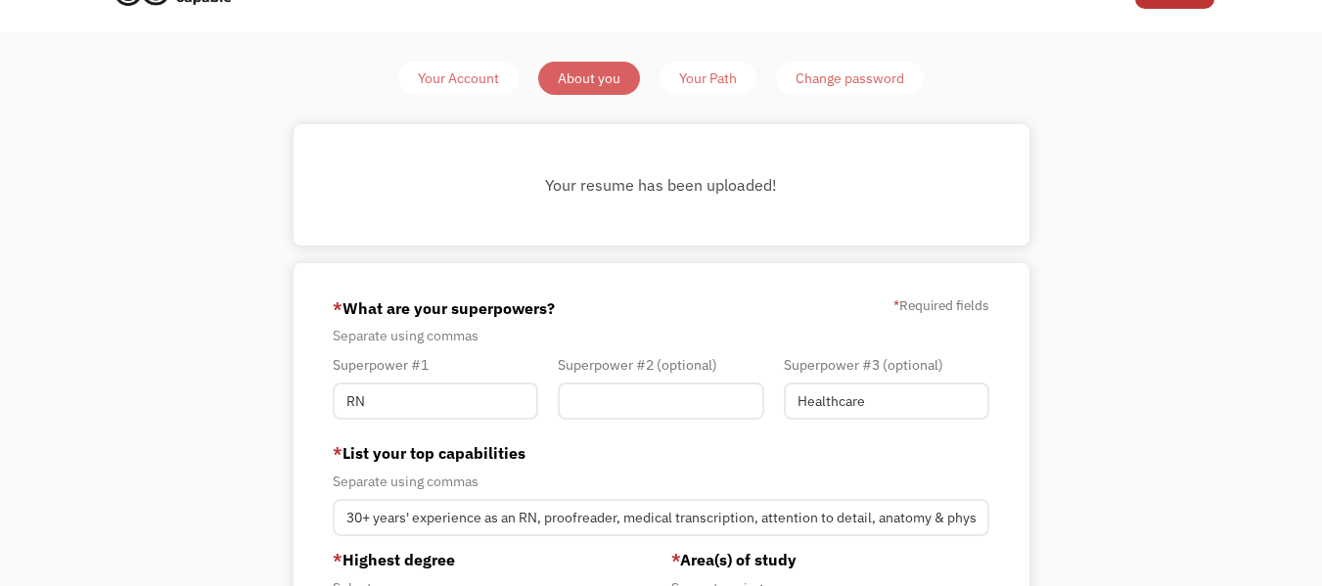
scroll to position [0, 0]
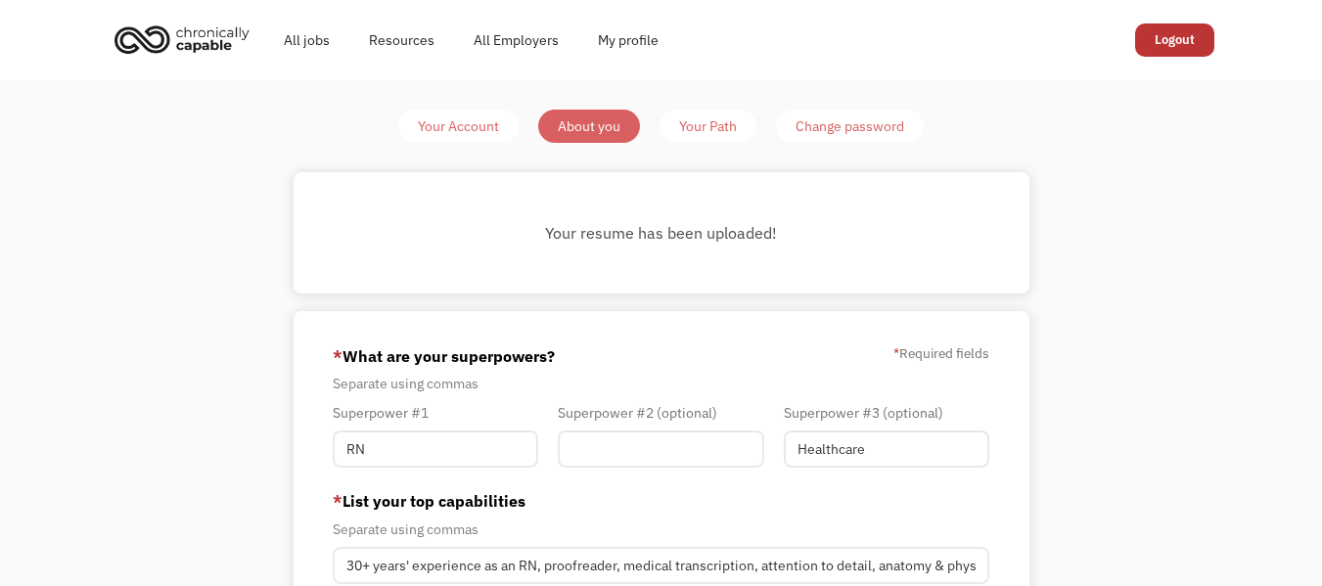
click at [728, 127] on div "Your Path" at bounding box center [708, 126] width 58 height 23
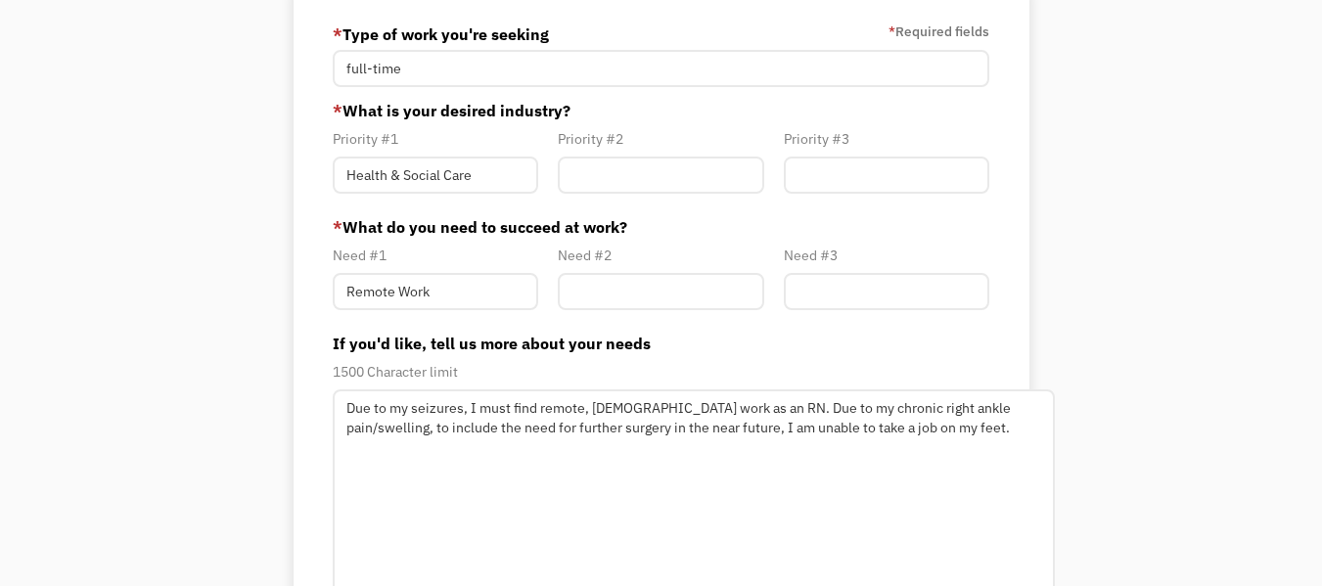
scroll to position [163, 0]
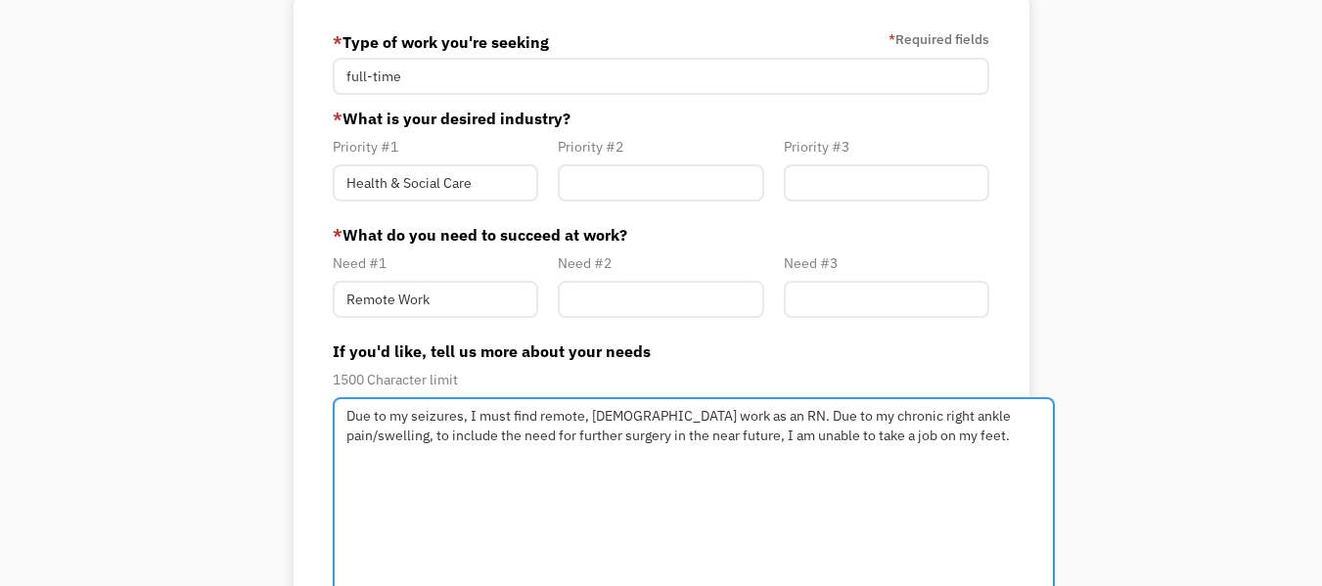
click at [989, 420] on textarea "Due to my seizures, I must find remote, [DEMOGRAPHIC_DATA] work as an RN. Due t…" at bounding box center [694, 501] width 722 height 208
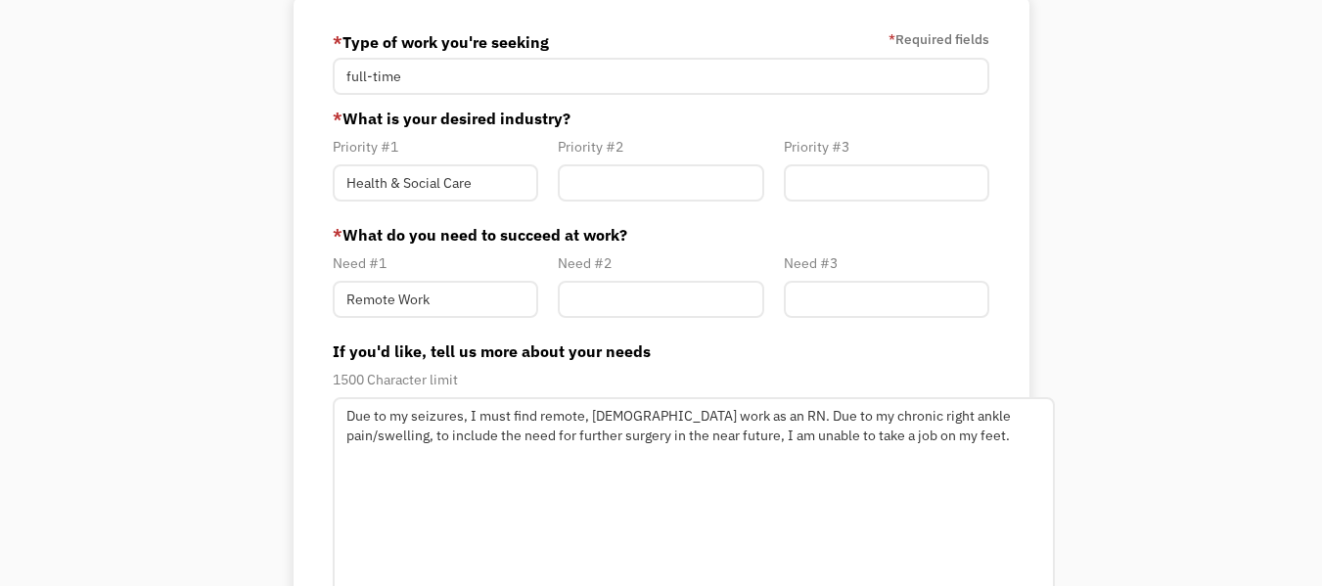
click at [1124, 400] on div "Your Account About you Your Path Change password * Type of work you're seeking …" at bounding box center [661, 402] width 1322 height 970
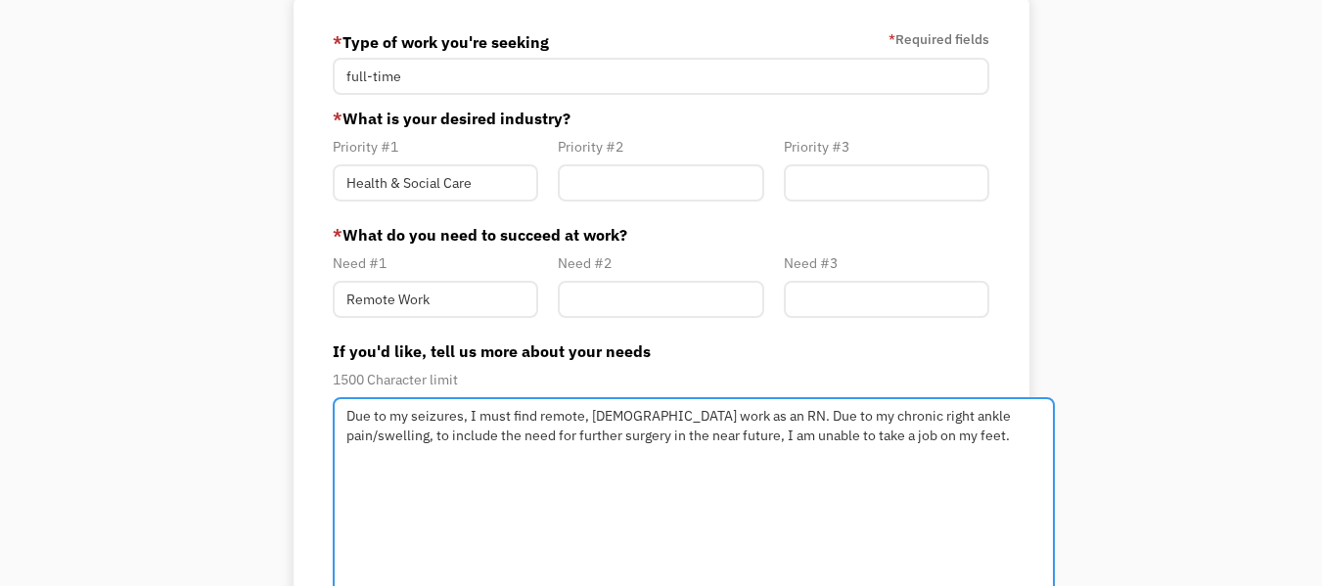
click at [1001, 416] on textarea "Due to my seizures, I must find remote, [DEMOGRAPHIC_DATA] work as an RN. Due t…" at bounding box center [694, 501] width 722 height 208
click at [1001, 422] on textarea "Due to my seizures, I must find remote, [DEMOGRAPHIC_DATA] work as an RN. Due t…" at bounding box center [694, 501] width 722 height 208
click at [1013, 410] on textarea "Due to my seizures, I must find remote, [DEMOGRAPHIC_DATA] work as an RN. Due t…" at bounding box center [694, 501] width 722 height 208
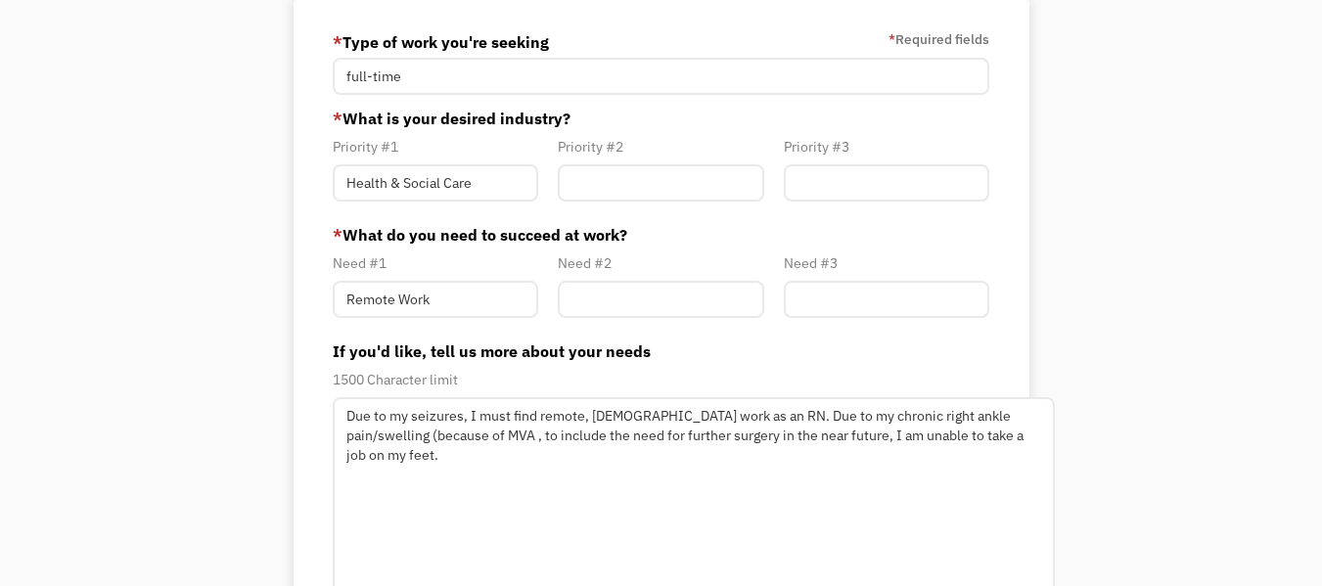
click at [688, 388] on div "1500 Character limit" at bounding box center [661, 379] width 657 height 23
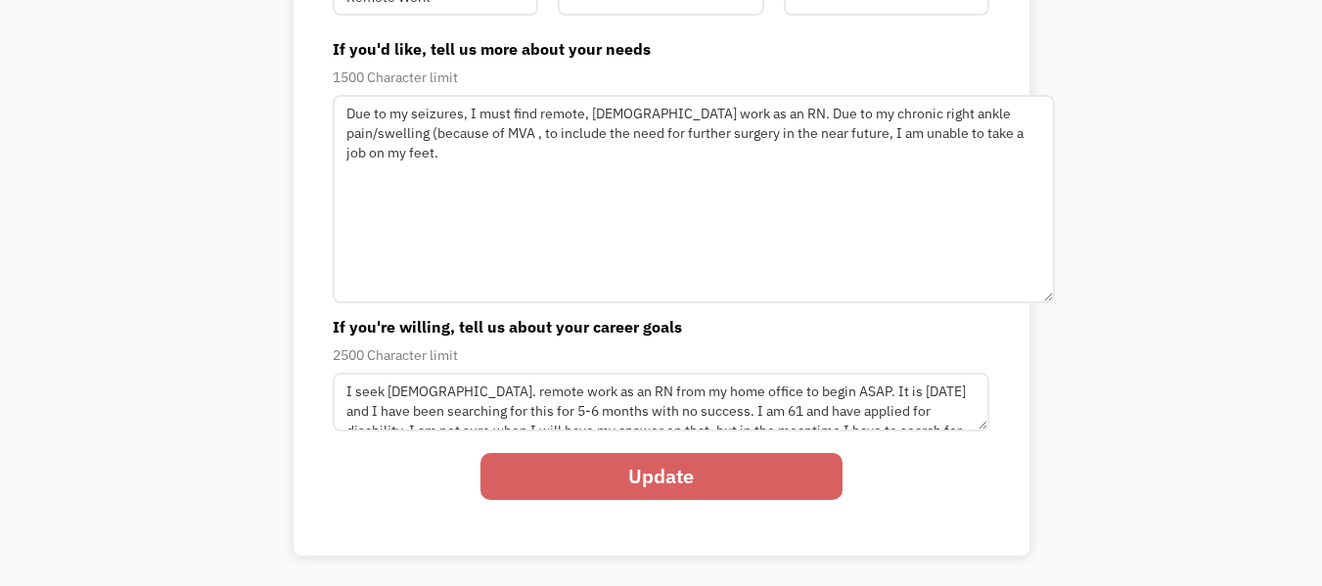
scroll to position [465, 0]
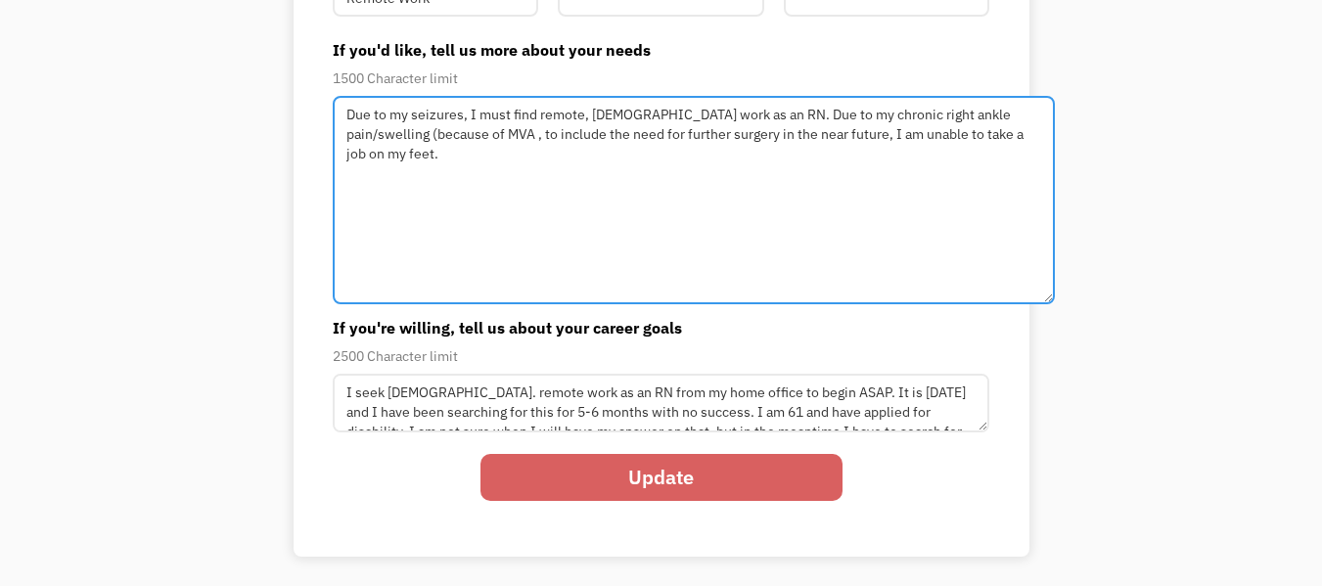
click at [451, 142] on textarea "Due to my seizures, I must find remote, [DEMOGRAPHIC_DATA] work as an RN. Due t…" at bounding box center [694, 200] width 722 height 208
click at [742, 121] on textarea "Due to my seizures, I must find remote, [DEMOGRAPHIC_DATA] work as an RN. Due t…" at bounding box center [694, 200] width 722 height 208
click at [790, 111] on textarea "Due to my seizures, I must find remote, [DEMOGRAPHIC_DATA] work as an RN. Due t…" at bounding box center [694, 200] width 722 height 208
type textarea "Due to my seizures, I must find remote, [DEMOGRAPHIC_DATA] work as an RN. Due t…"
